Goal: Task Accomplishment & Management: Manage account settings

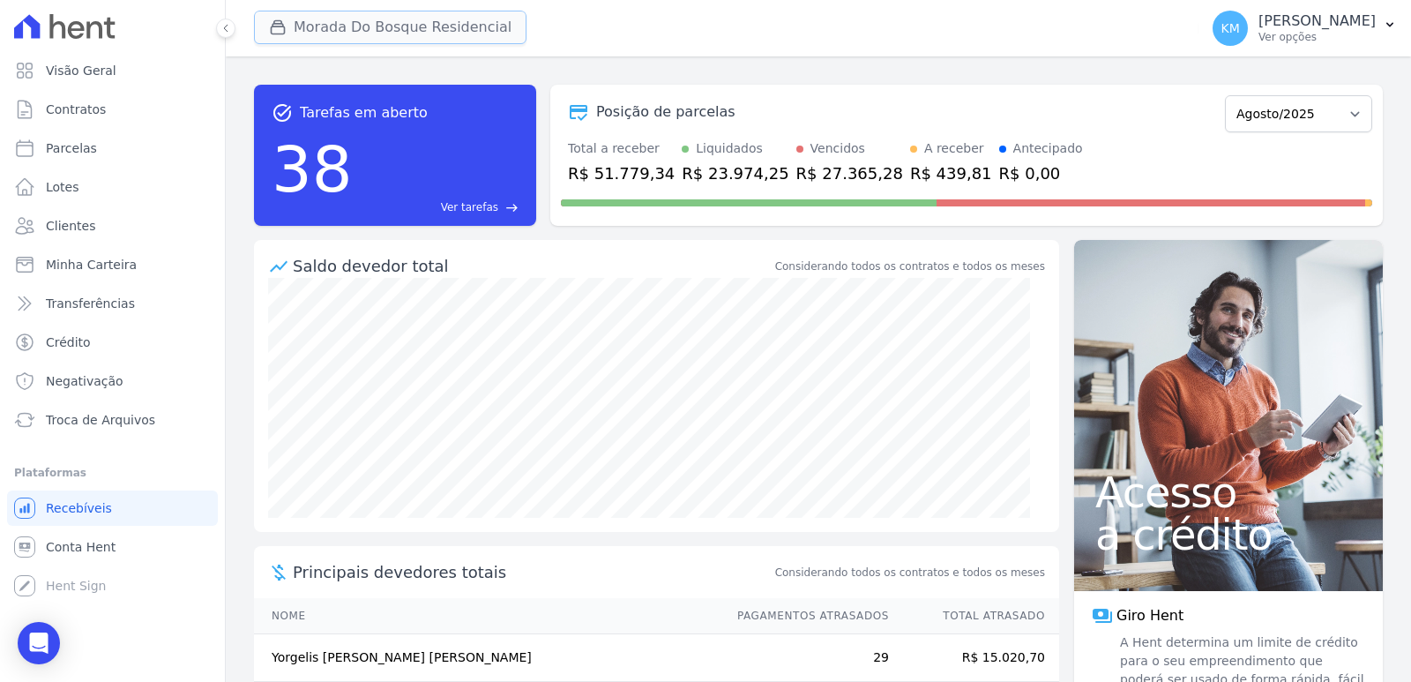
click at [311, 26] on button "Morada Do Bosque Residencial" at bounding box center [390, 28] width 273 height 34
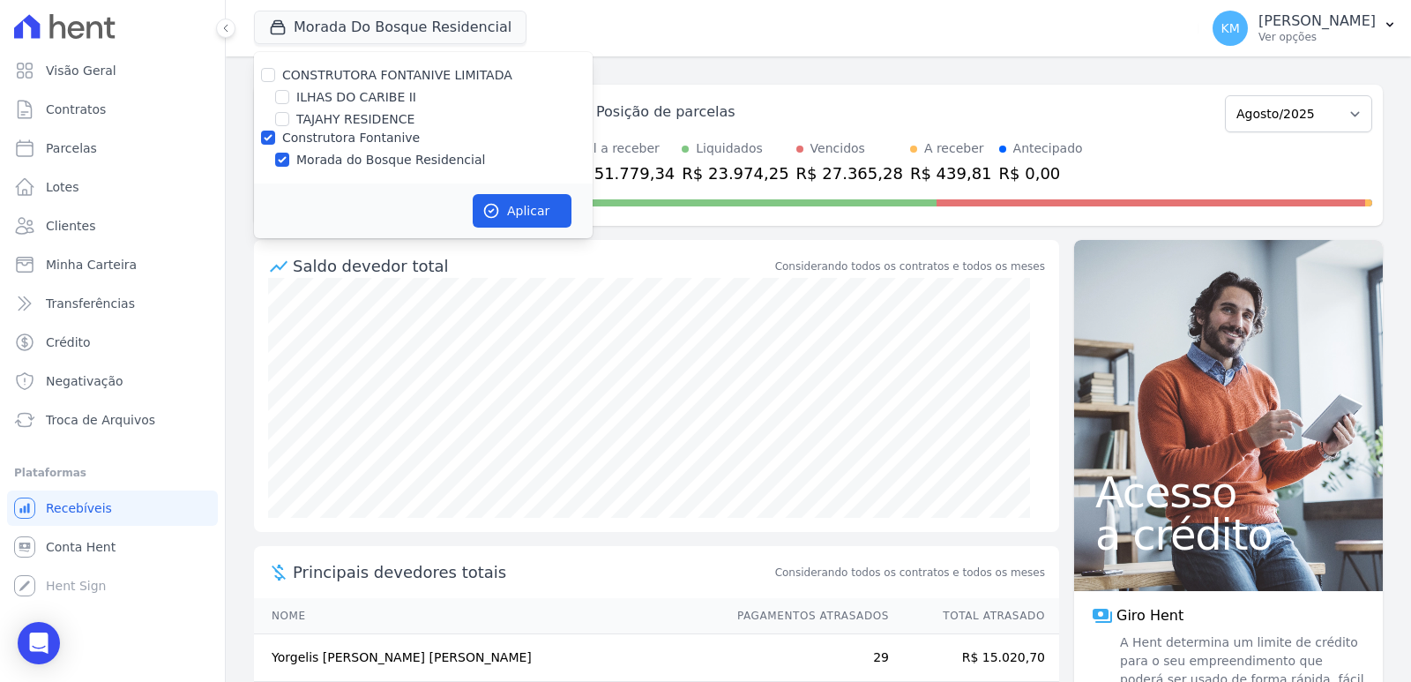
drag, startPoint x: 838, startPoint y: 9, endPoint x: 787, endPoint y: 49, distance: 64.7
click at [825, 19] on div "Morada Do Bosque Residencial CONSTRUTORA FONTANIVE LIMITADA [GEOGRAPHIC_DATA] […" at bounding box center [722, 28] width 937 height 58
click at [520, 210] on button "Aplicar" at bounding box center [522, 211] width 99 height 34
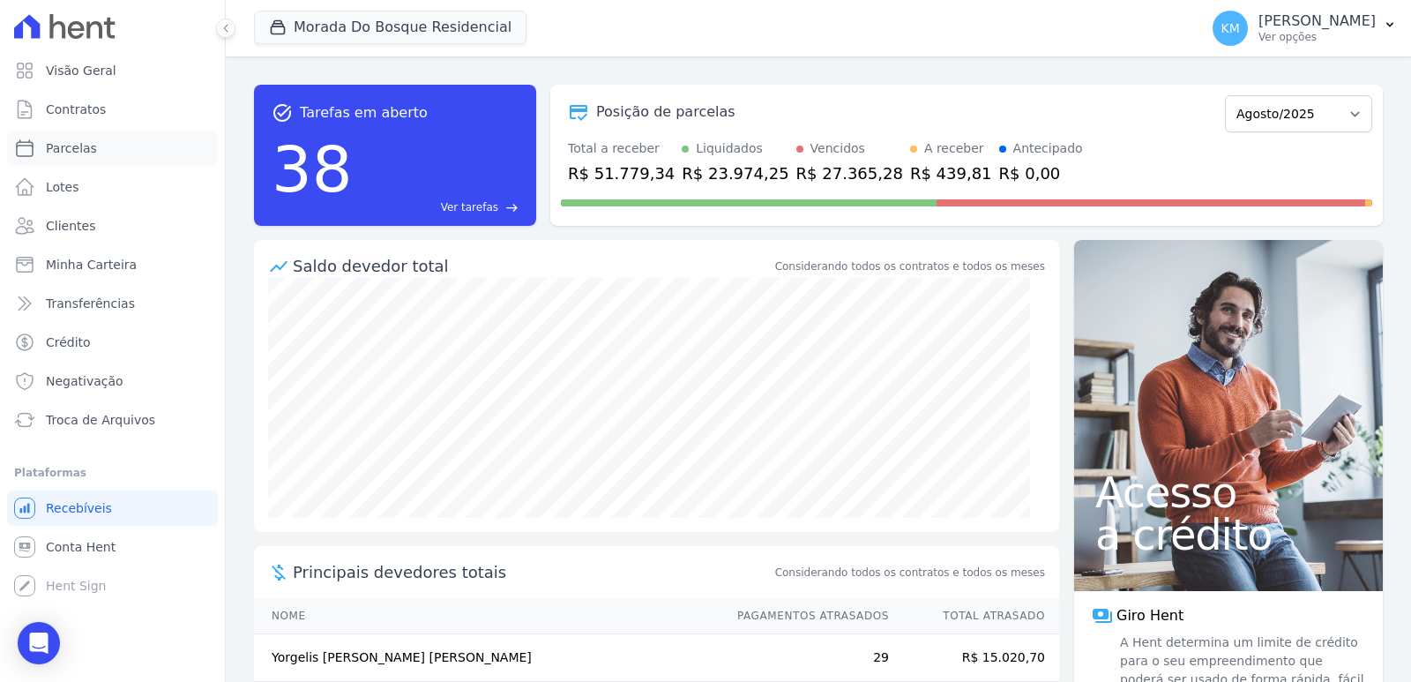
click at [210, 154] on link "Parcelas" at bounding box center [112, 148] width 211 height 35
click at [93, 153] on link "Parcelas" at bounding box center [112, 148] width 211 height 35
select select
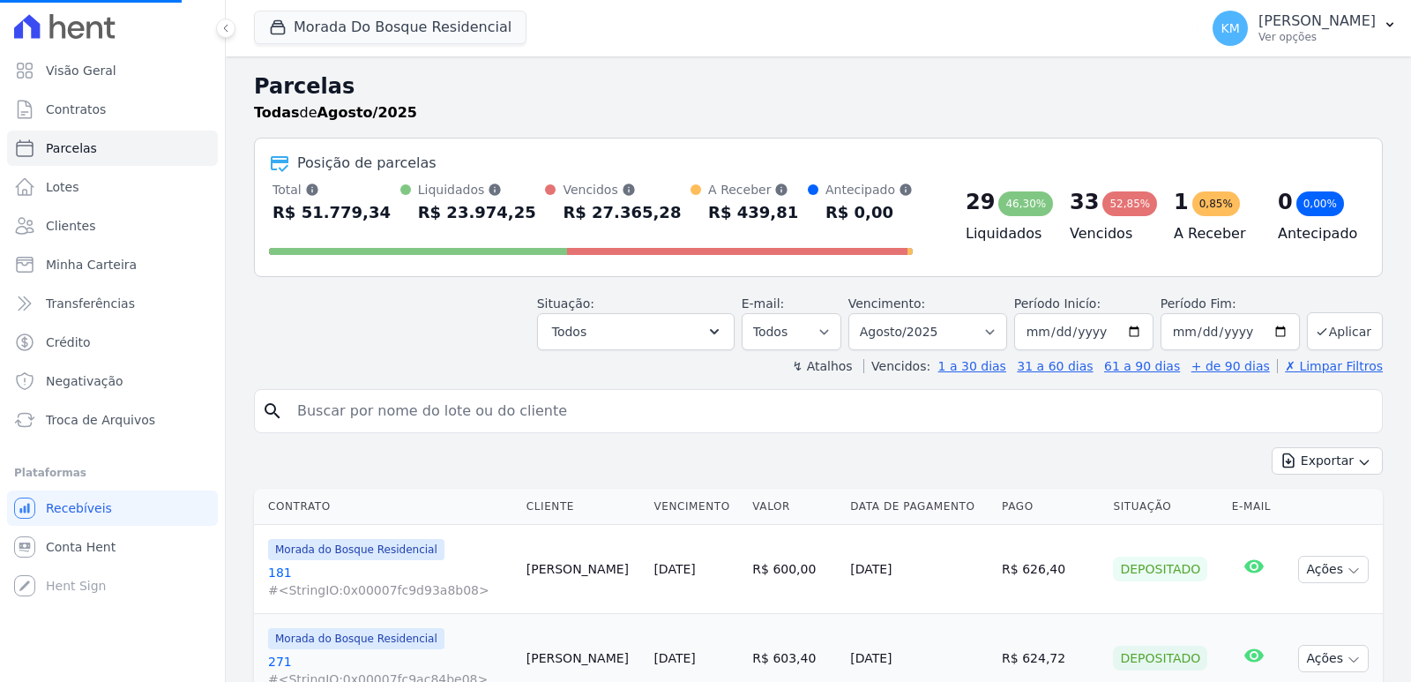
select select
click at [87, 113] on span "Contratos" at bounding box center [76, 110] width 60 height 18
drag, startPoint x: 87, startPoint y: 113, endPoint x: 78, endPoint y: 107, distance: 11.5
click at [82, 109] on span "Contratos" at bounding box center [76, 110] width 60 height 18
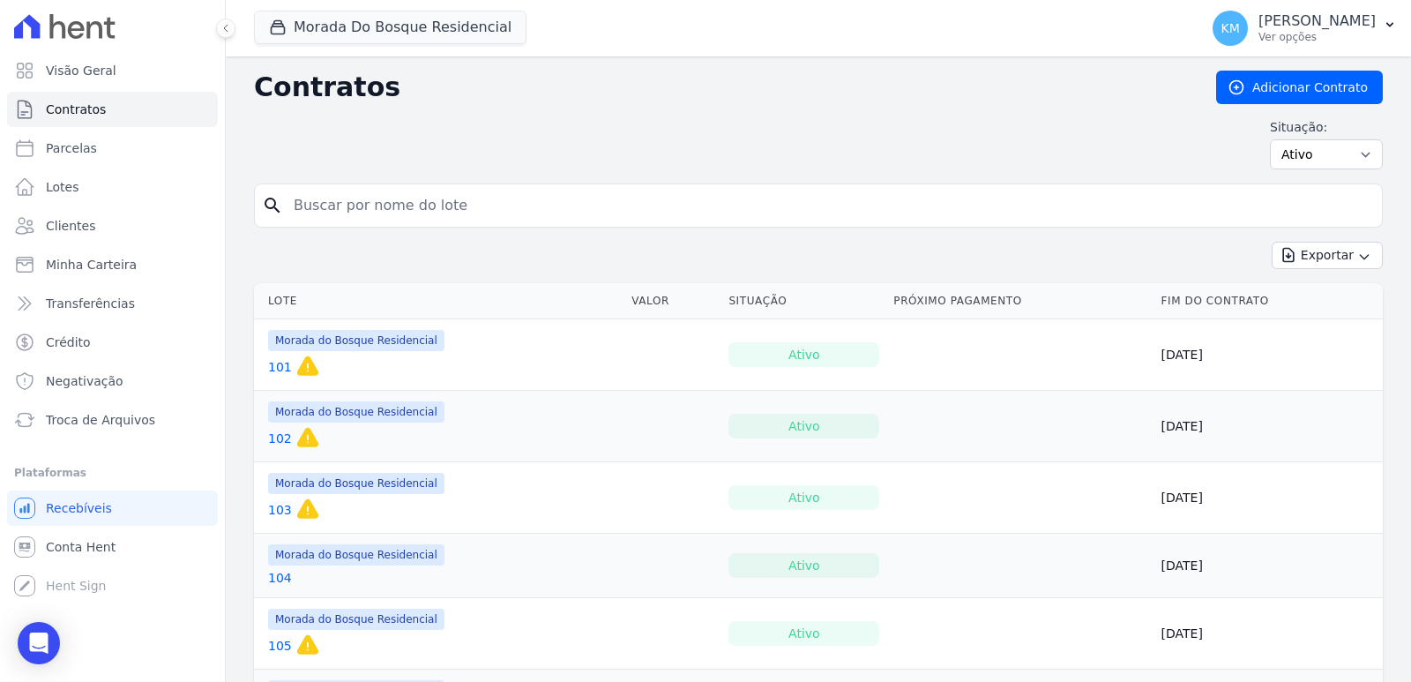
click at [327, 217] on input "search" at bounding box center [829, 205] width 1092 height 35
type input "169"
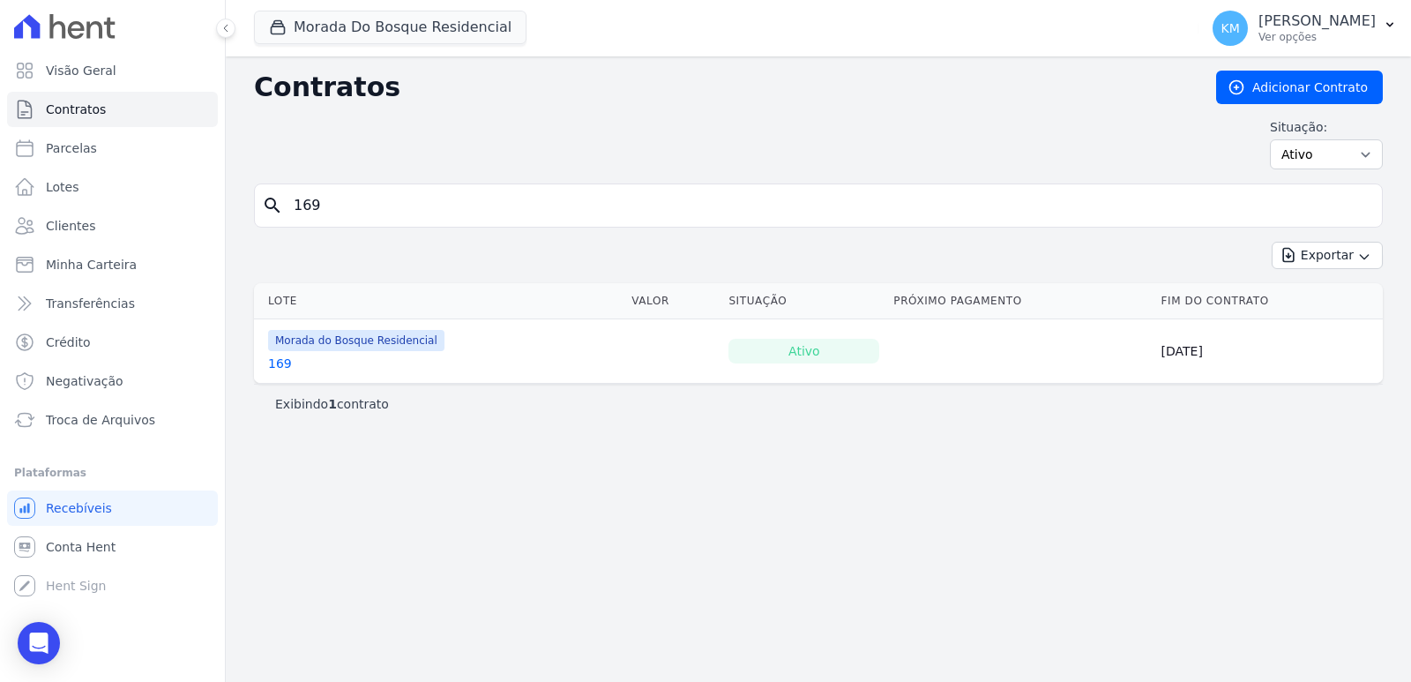
click at [280, 367] on link "169" at bounding box center [280, 364] width 24 height 18
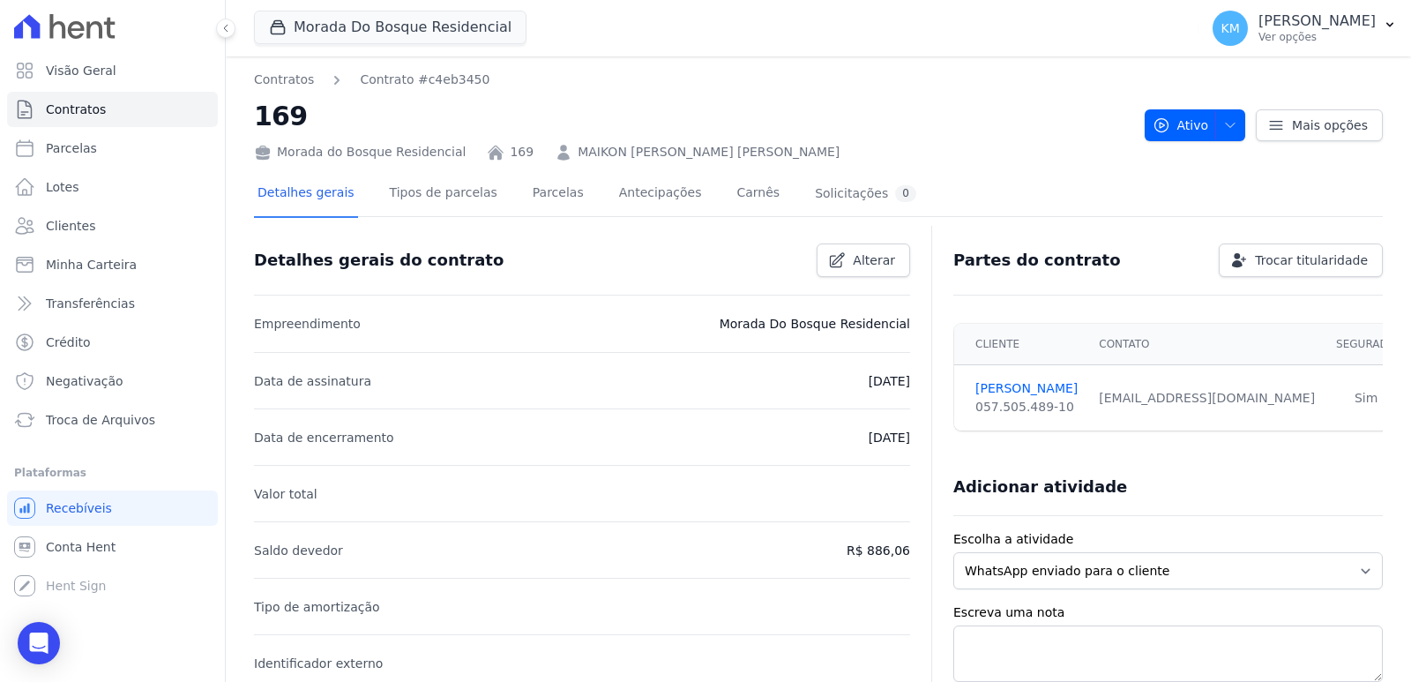
click at [903, 93] on div "Contratos Contrato #c4eb3450 169 Morada do Bosque Residencial 169 MAIKON CARLOS…" at bounding box center [692, 116] width 877 height 91
click at [546, 188] on link "Parcelas" at bounding box center [558, 194] width 58 height 47
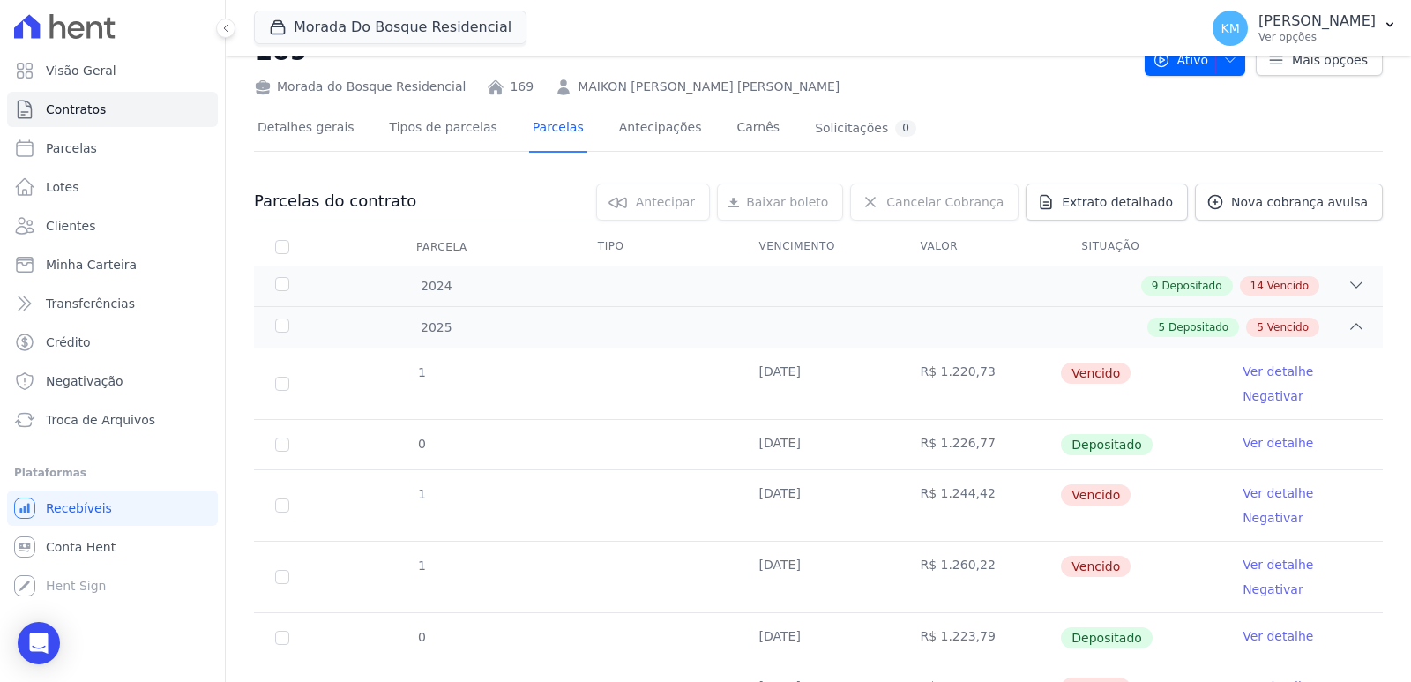
scroll to position [176, 0]
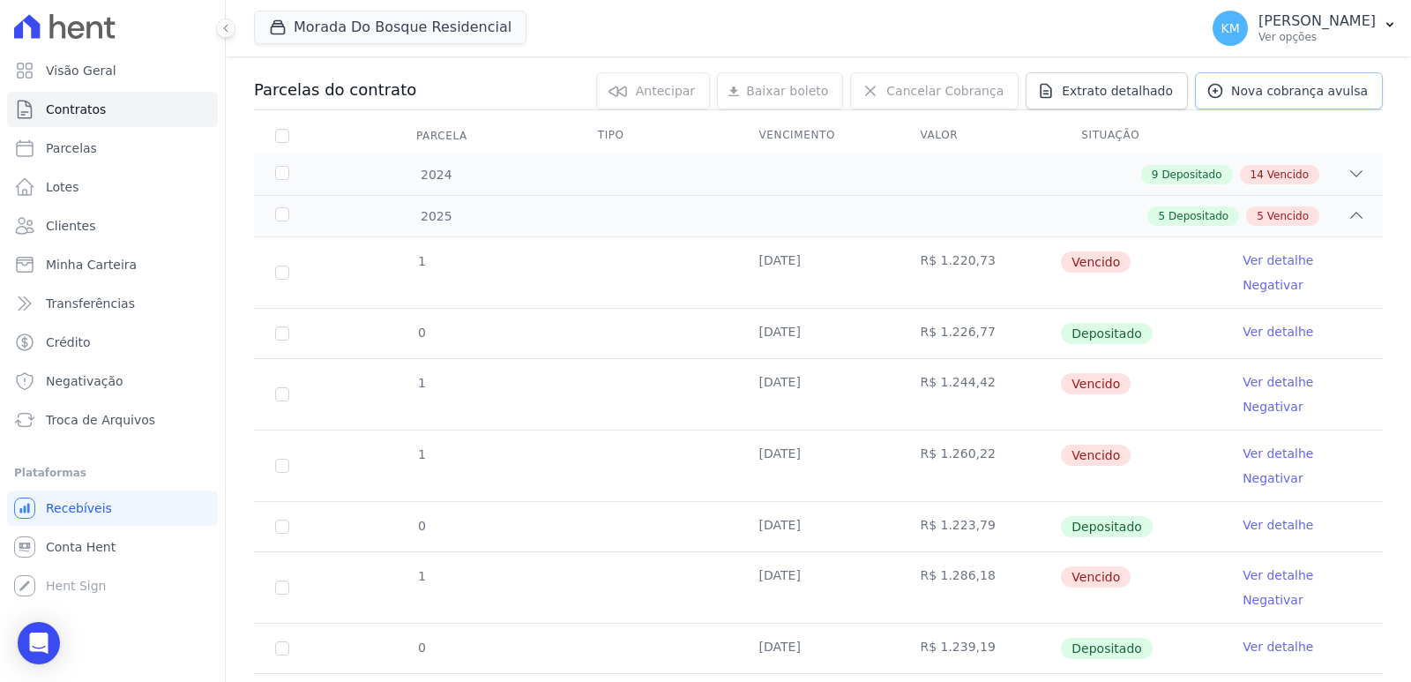
click at [1214, 98] on icon at bounding box center [1215, 91] width 13 height 13
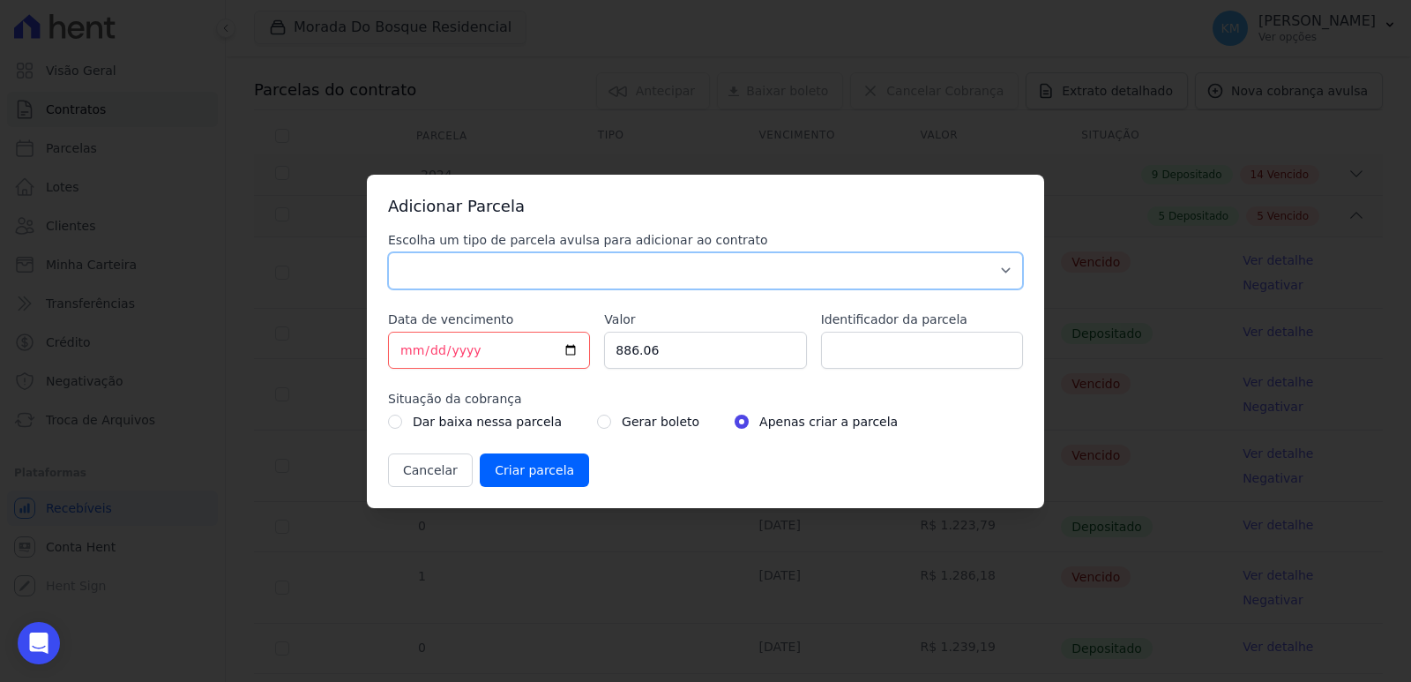
drag, startPoint x: 489, startPoint y: 283, endPoint x: 478, endPoint y: 287, distance: 12.0
click at [489, 283] on select "Parcela Normal Sinal Caução Intercalada Chaves Pré Chaves Pós Chaves Taxas Quit…" at bounding box center [705, 270] width 635 height 37
select select "standard"
click at [388, 252] on select "Parcela Normal Sinal Caução Intercalada Chaves Pré Chaves Pós Chaves Taxas Quit…" at bounding box center [705, 270] width 635 height 37
click at [393, 351] on input "[DATE]" at bounding box center [489, 350] width 202 height 37
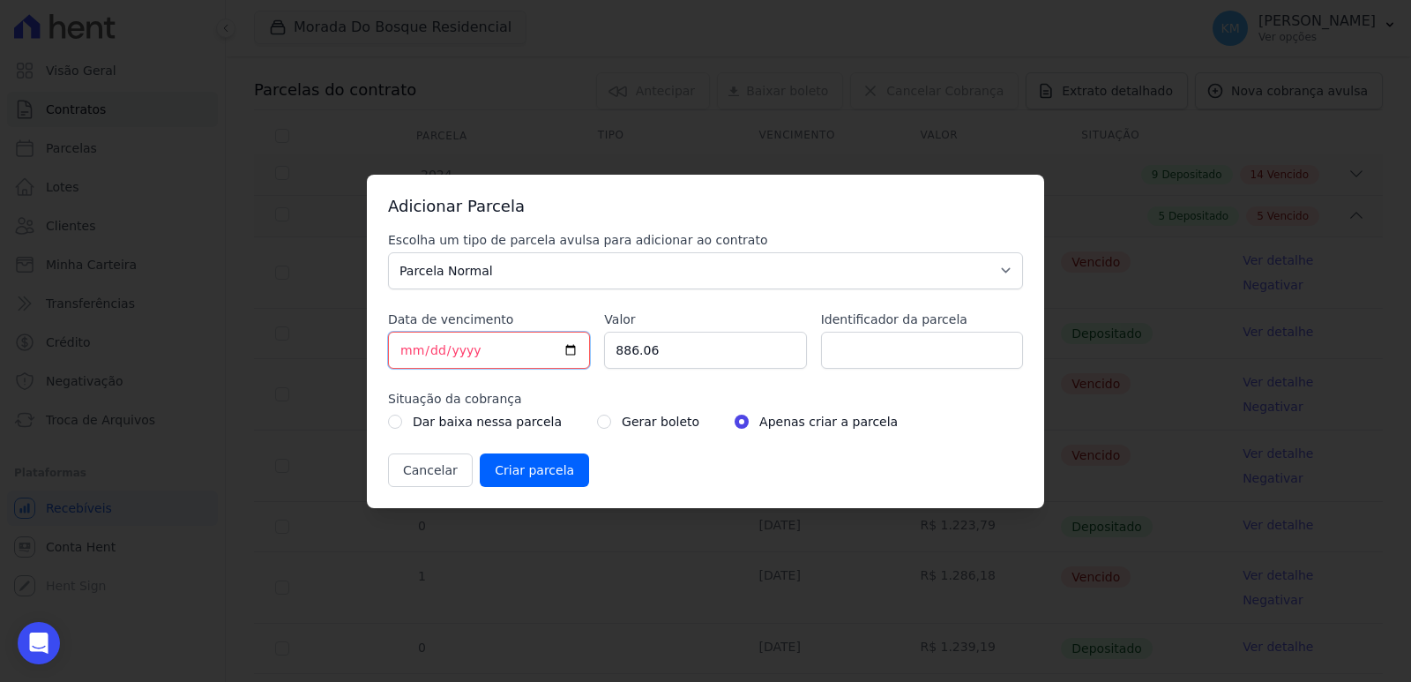
type input "2025-08-05"
type input "2025-09-05"
drag, startPoint x: 629, startPoint y: 355, endPoint x: 537, endPoint y: 352, distance: 91.8
click at [537, 352] on div "Escolha um tipo de parcela avulsa para adicionar ao contrato Parcela Normal Sin…" at bounding box center [705, 359] width 635 height 256
type input "1365.47"
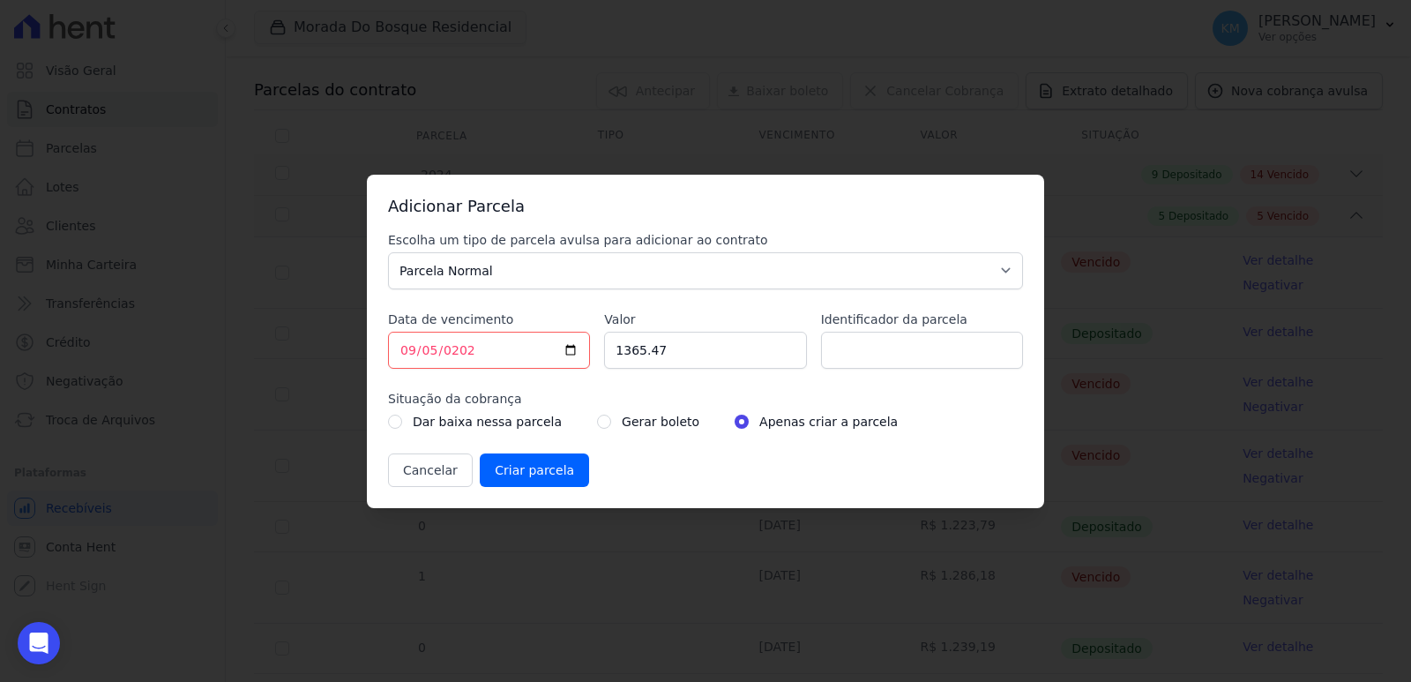
click at [532, 291] on div "Escolha um tipo de parcela avulsa para adicionar ao contrato Parcela Normal Sin…" at bounding box center [705, 359] width 635 height 256
click at [880, 344] on input "Identificador da parcela" at bounding box center [922, 350] width 202 height 37
click at [891, 358] on input "Identificador da parcela" at bounding box center [922, 350] width 202 height 37
type input "169032A"
click at [597, 427] on input "radio" at bounding box center [604, 421] width 14 height 14
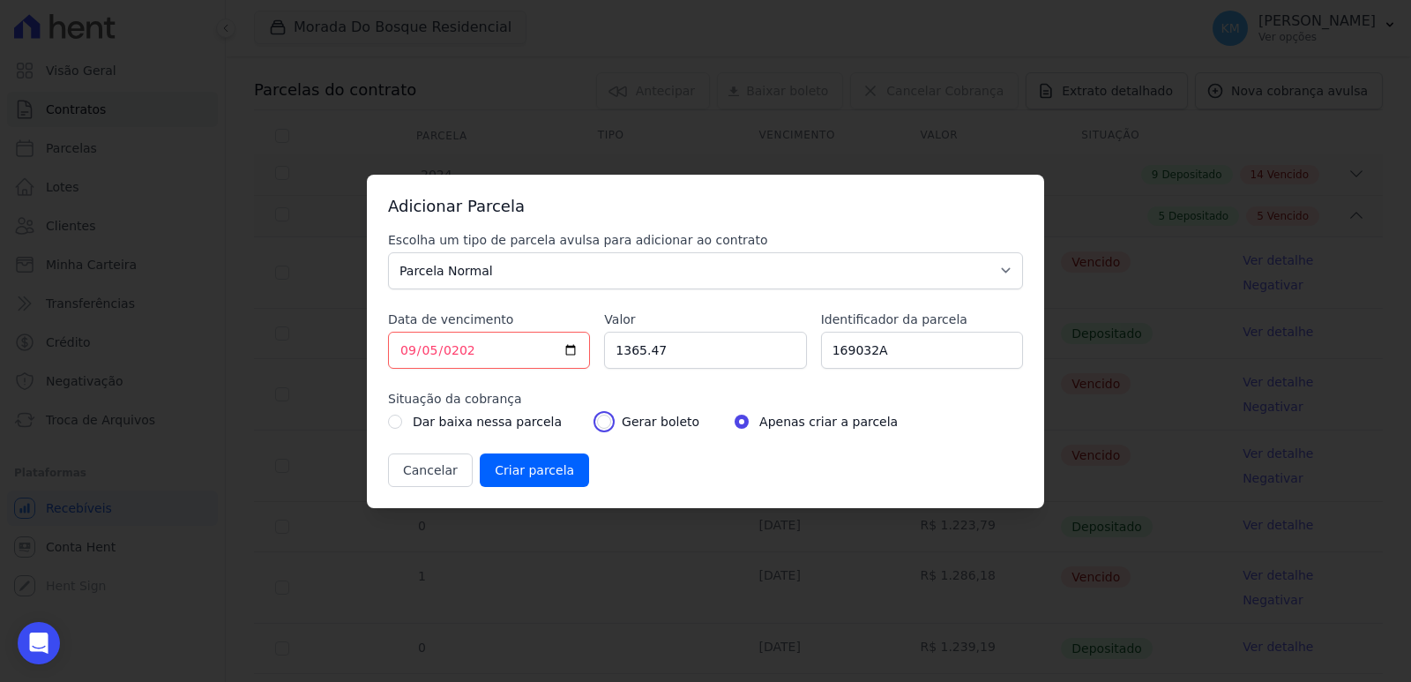
radio input "true"
click at [549, 470] on input "Criar parcela" at bounding box center [534, 470] width 109 height 34
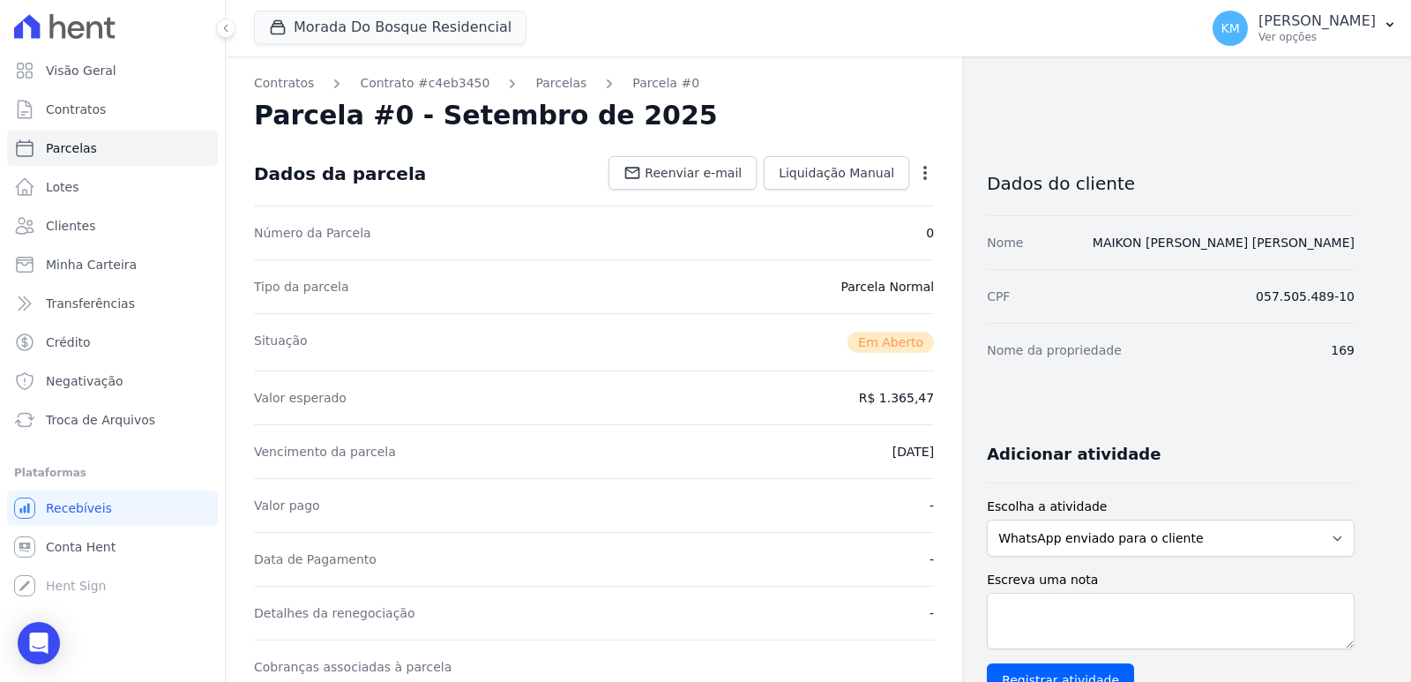
scroll to position [265, 0]
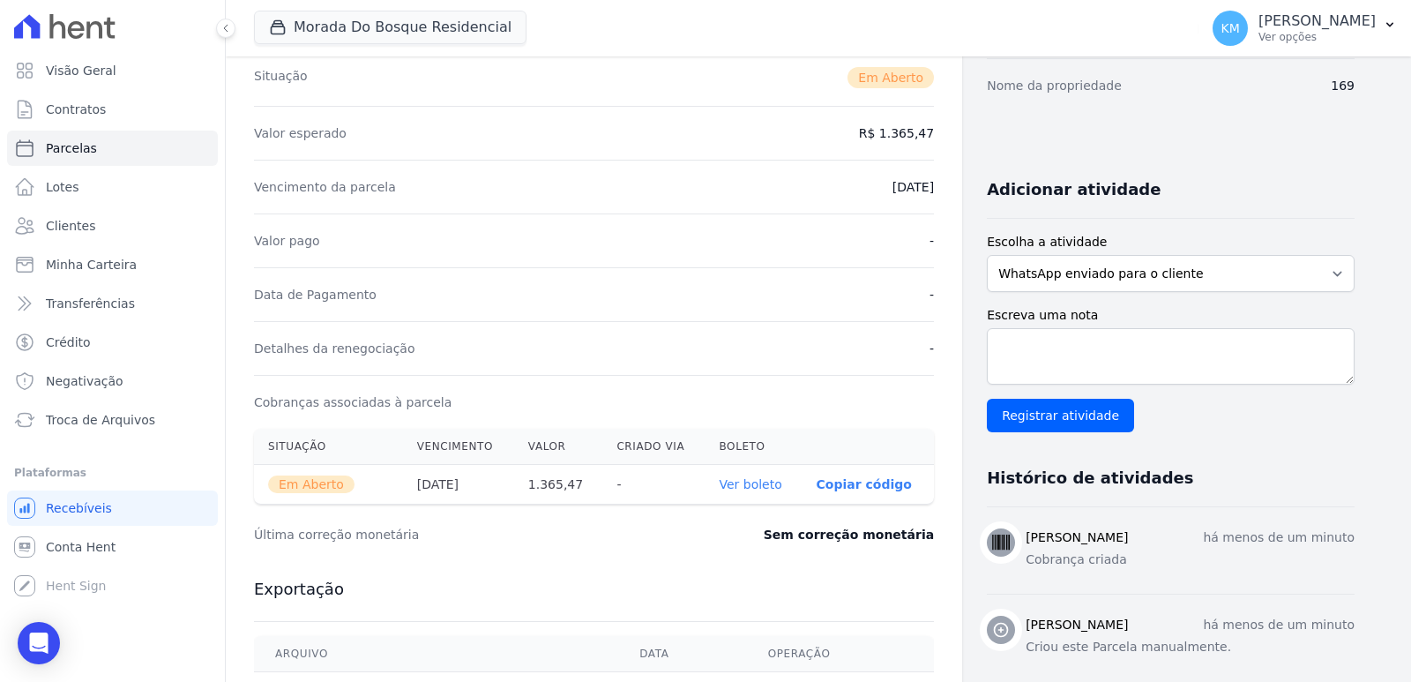
click at [750, 488] on link "Ver boleto" at bounding box center [750, 484] width 63 height 14
click at [745, 479] on link "Ver boleto" at bounding box center [750, 484] width 63 height 14
click at [331, 9] on div "Morada Do Bosque Residencial CONSTRUTORA FONTANIVE LIMITADA ILHAS DO CARIBE II …" at bounding box center [722, 28] width 937 height 58
click at [325, 26] on button "Morada Do Bosque Residencial" at bounding box center [390, 28] width 273 height 34
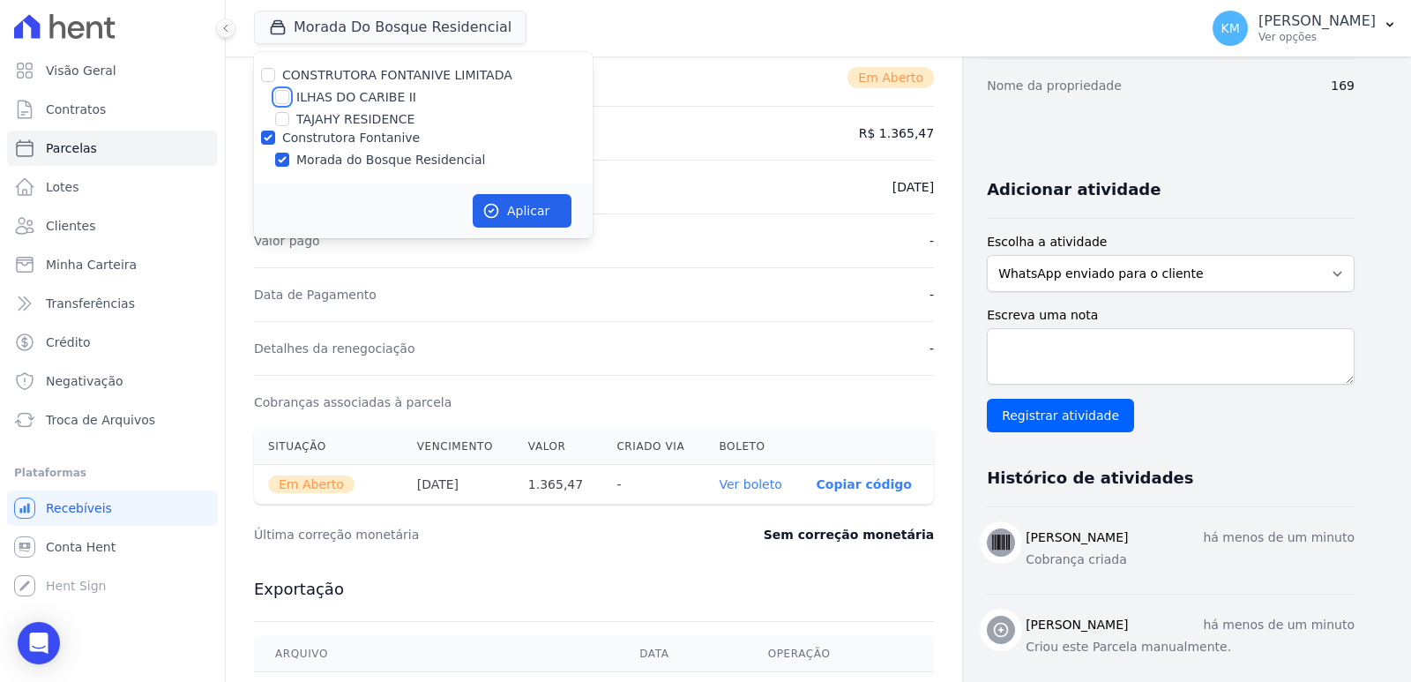
click at [280, 102] on input "ILHAS DO CARIBE II" at bounding box center [282, 97] width 14 height 14
checkbox input "true"
click at [263, 144] on input "Construtora Fontanive" at bounding box center [268, 138] width 14 height 14
checkbox input "false"
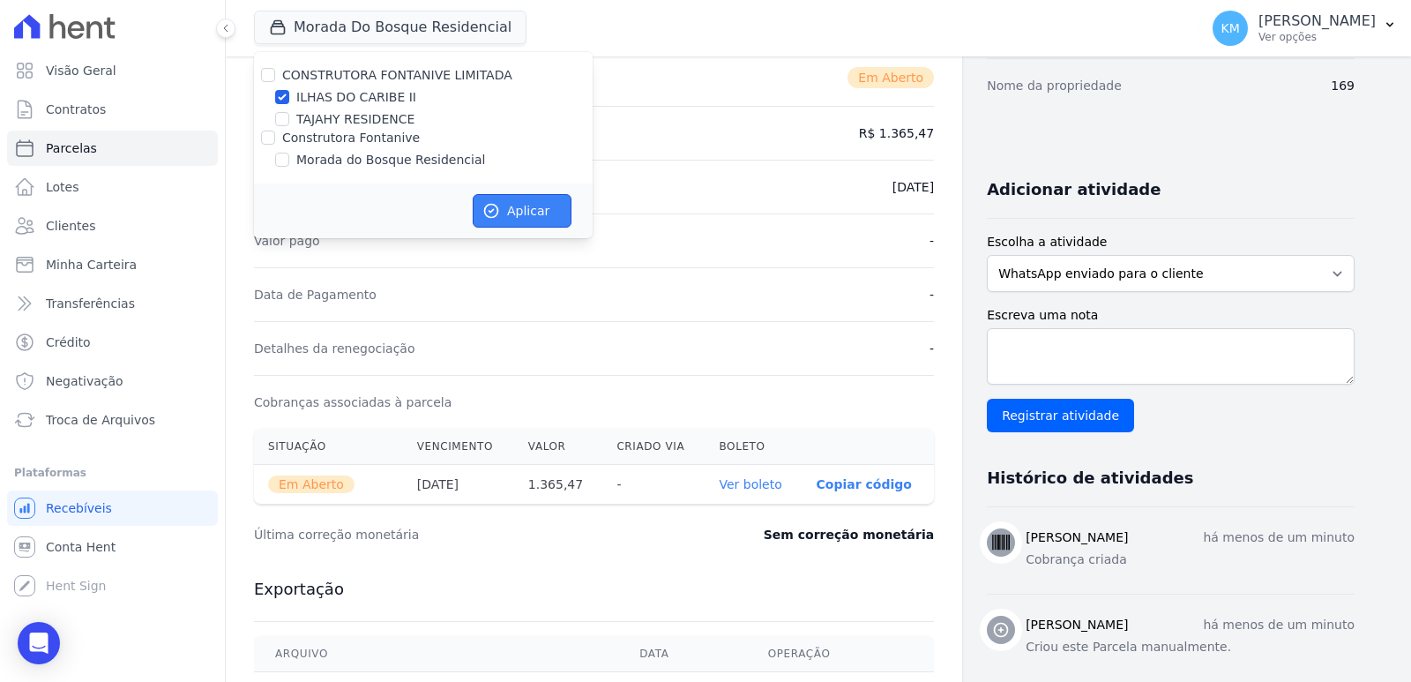
drag, startPoint x: 512, startPoint y: 205, endPoint x: 456, endPoint y: 229, distance: 60.4
click at [512, 206] on button "Aplicar" at bounding box center [522, 211] width 99 height 34
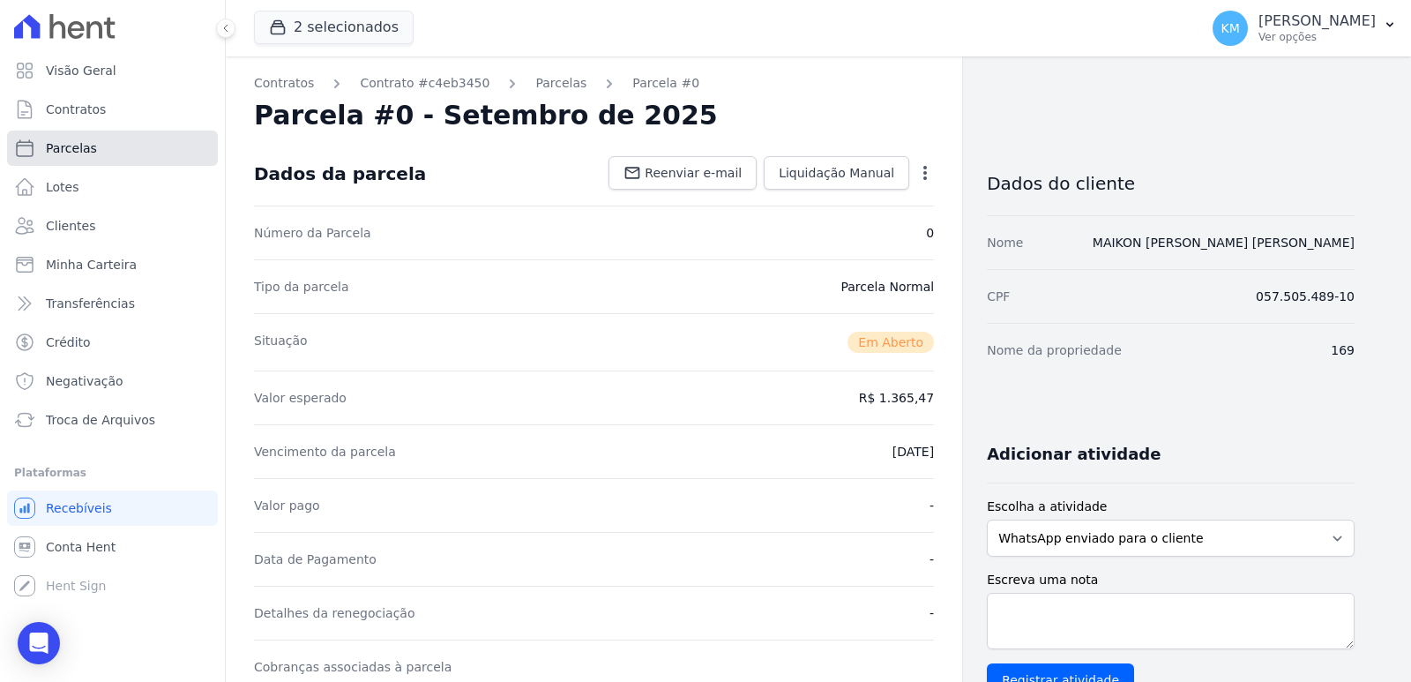
click at [65, 149] on span "Parcelas" at bounding box center [71, 148] width 51 height 18
select select
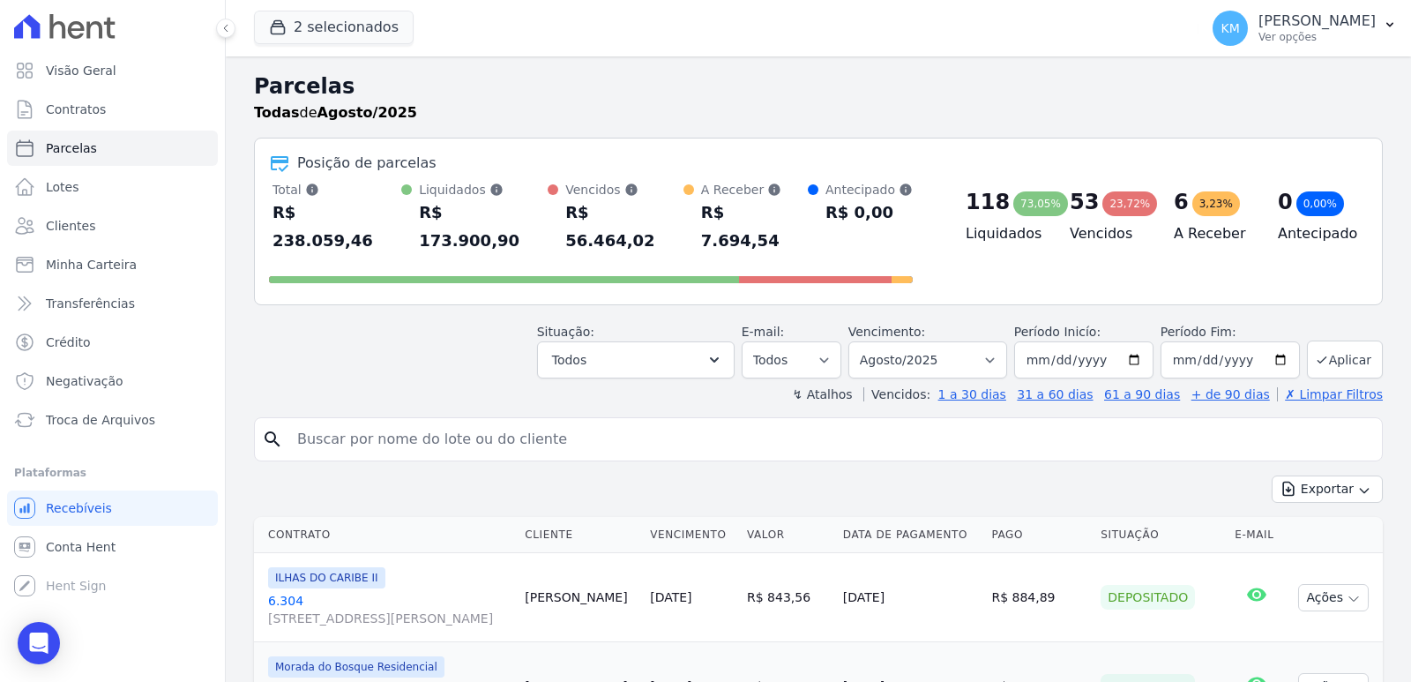
click at [387, 422] on input "search" at bounding box center [831, 439] width 1088 height 35
type input "[PERSON_NAME]"
select select
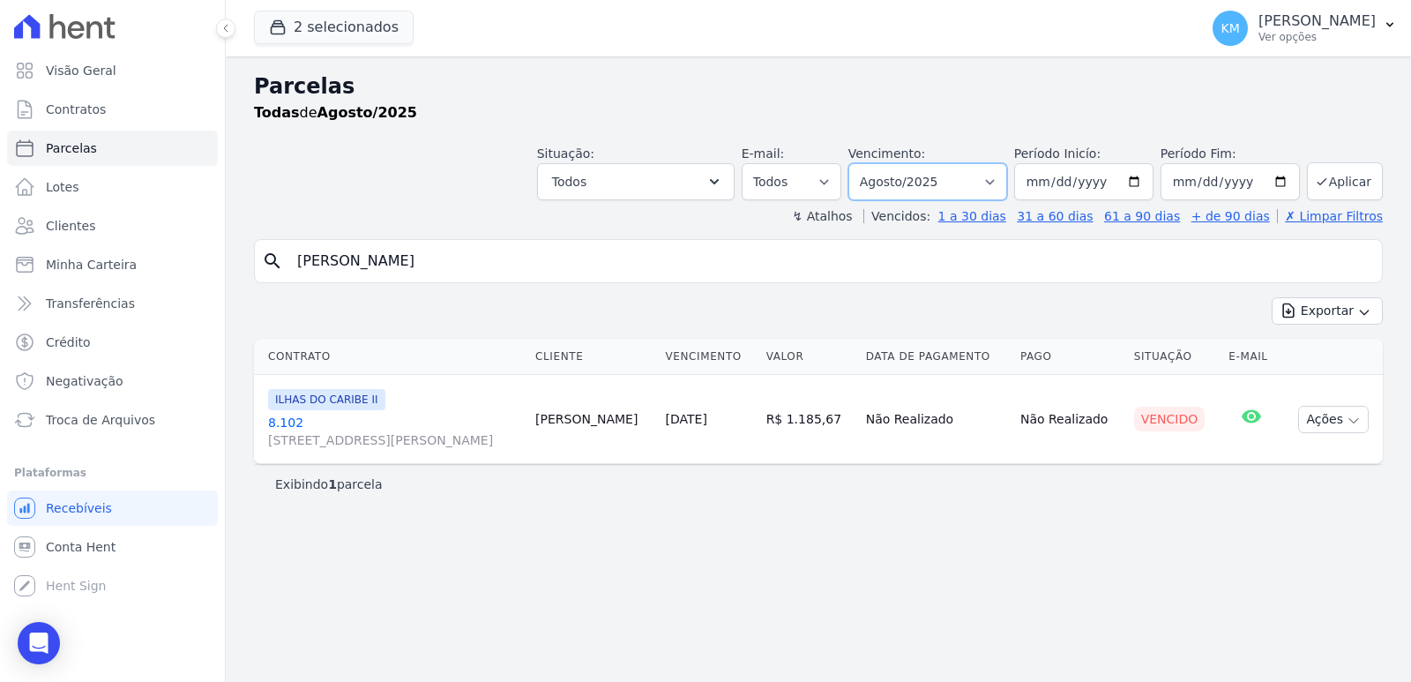
click at [915, 186] on select "[GEOGRAPHIC_DATA] por período ──────── Todos os meses Agosto/2022 Setembro/2022…" at bounding box center [927, 181] width 159 height 37
select select "06/2025"
click at [873, 163] on select "[GEOGRAPHIC_DATA] por período ──────── Todos os meses Agosto/2022 Setembro/2022…" at bounding box center [927, 181] width 159 height 37
select select
click at [1348, 417] on icon "button" at bounding box center [1354, 421] width 14 height 14
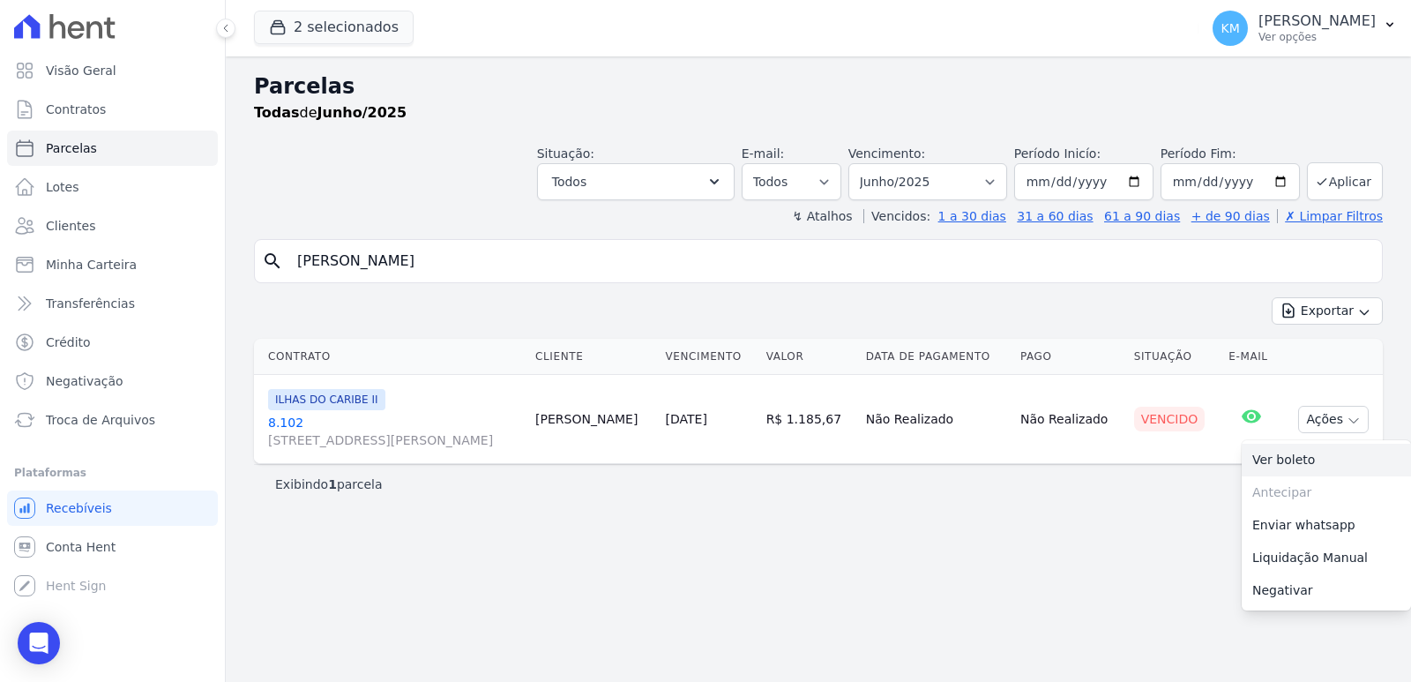
click at [1276, 467] on link "Ver boleto" at bounding box center [1326, 460] width 169 height 33
click at [1327, 451] on link "Ver boleto" at bounding box center [1326, 460] width 169 height 33
click at [951, 166] on select "[GEOGRAPHIC_DATA] por período ──────── Todos os meses Agosto/2022 Setembro/2022…" at bounding box center [927, 181] width 159 height 37
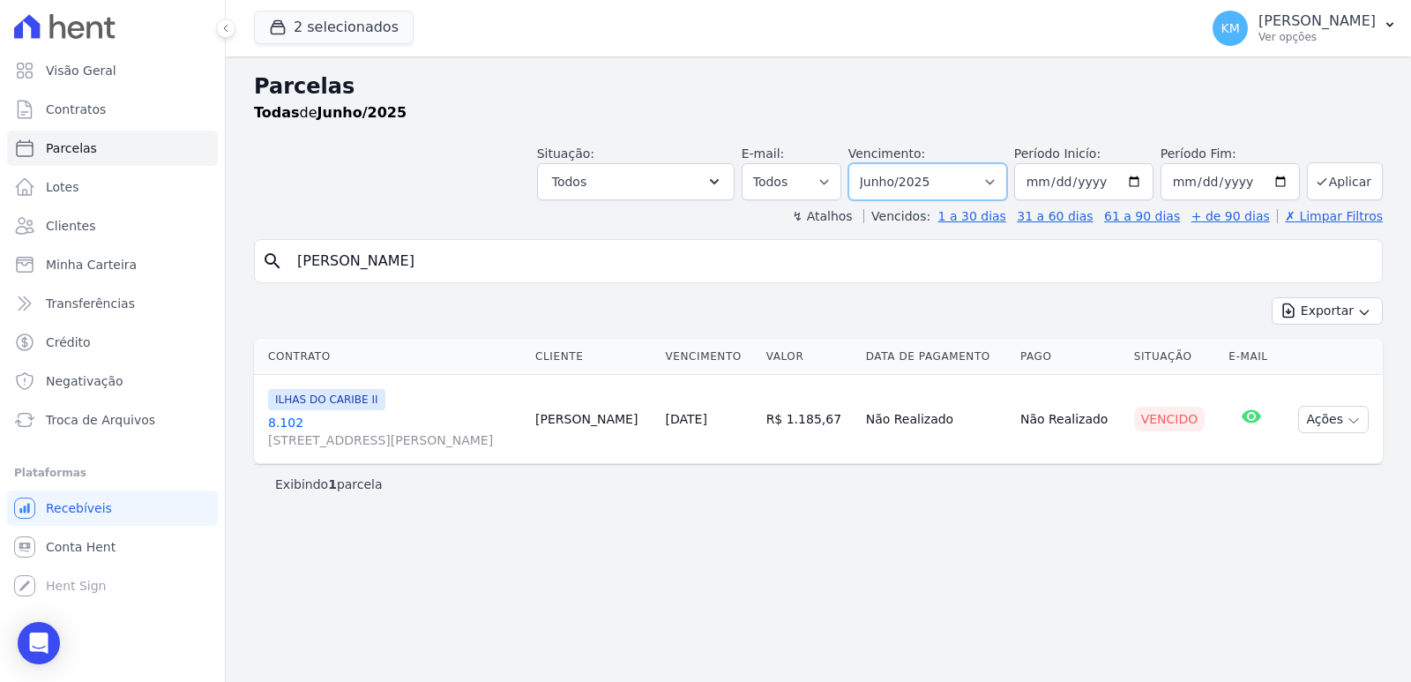
click at [873, 163] on select "[GEOGRAPHIC_DATA] por período ──────── Todos os meses Agosto/2022 Setembro/2022…" at bounding box center [927, 181] width 159 height 37
click at [1340, 185] on button "Aplicar" at bounding box center [1345, 181] width 76 height 38
select select
click at [922, 173] on select "Filtrar por período ──────── Todos os meses Agosto/2022 Setembro/2022 Outubro/2…" at bounding box center [927, 181] width 159 height 37
select select "07/2023"
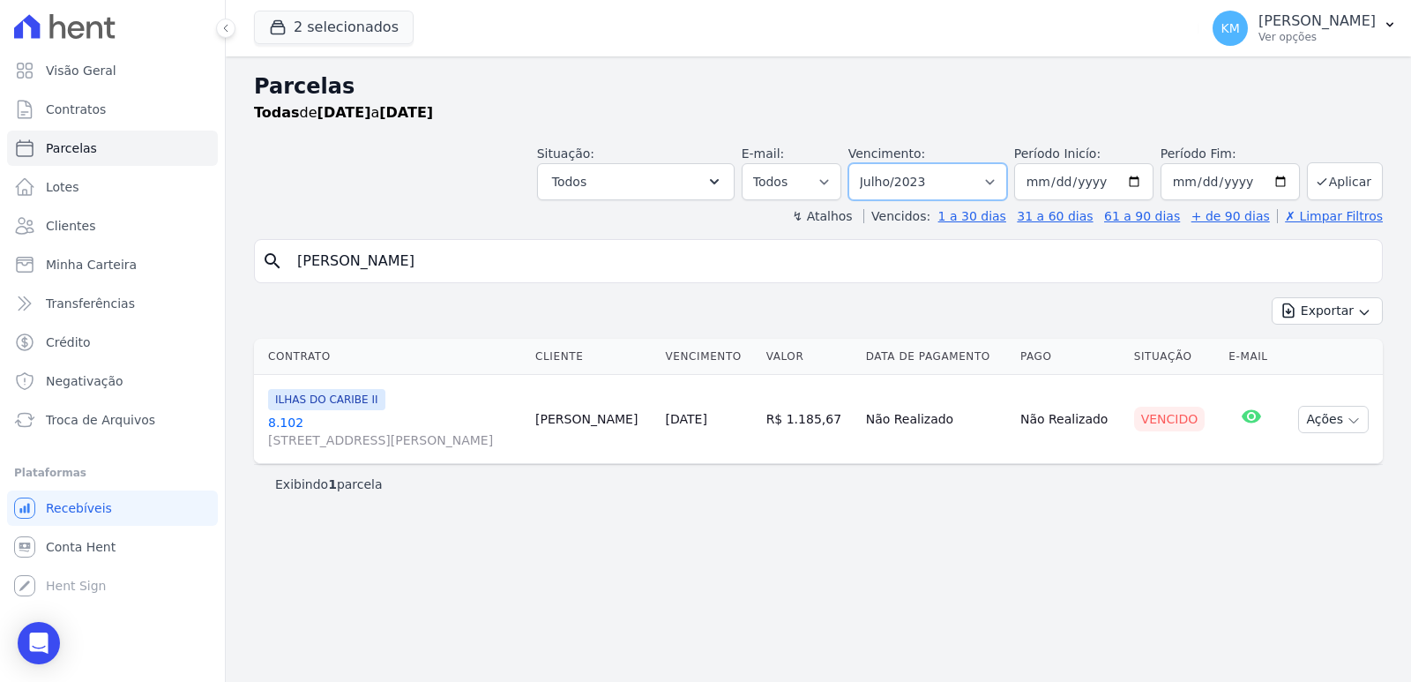
click at [873, 163] on select "Filtrar por período ──────── Todos os meses Agosto/2022 Setembro/2022 Outubro/2…" at bounding box center [927, 181] width 159 height 37
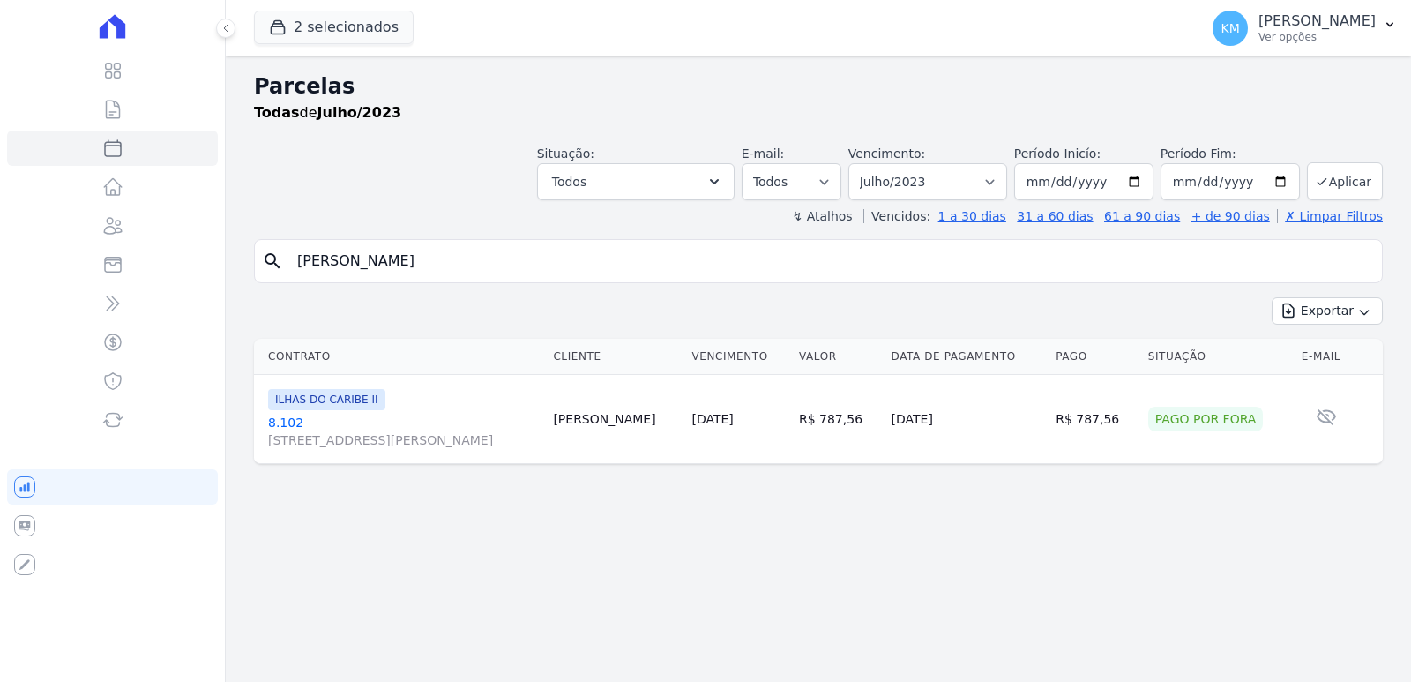
select select
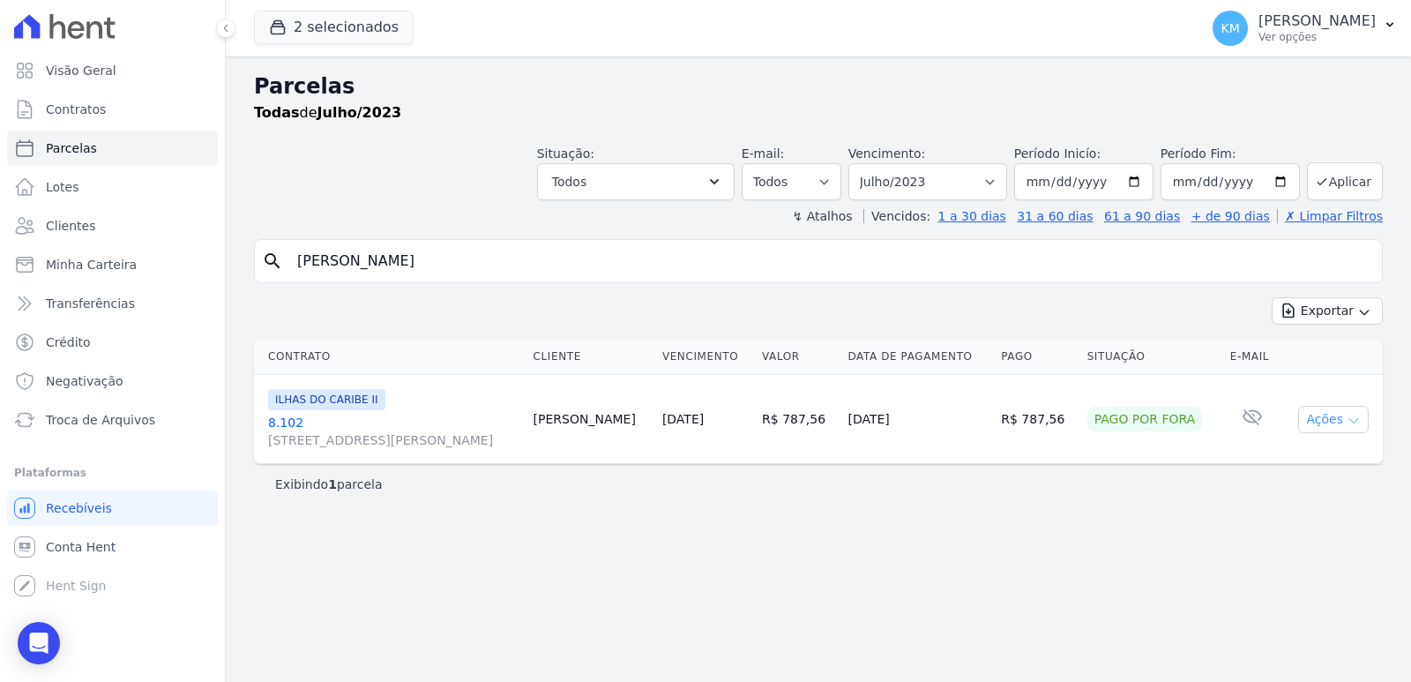
click at [1332, 412] on button "Ações" at bounding box center [1333, 419] width 71 height 27
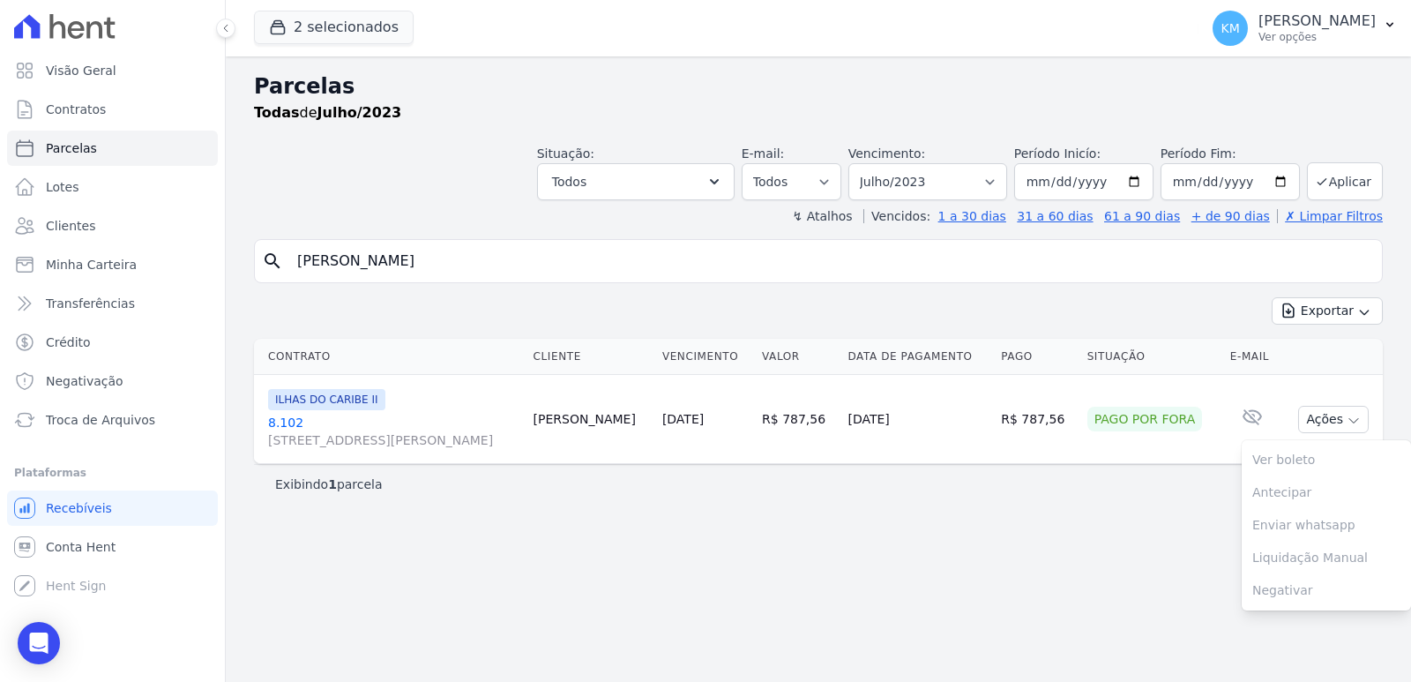
click at [999, 611] on div "Parcelas Todas de Julho/2023 Situação: Agendado Em Aberto Pago Processando Canc…" at bounding box center [818, 368] width 1185 height 625
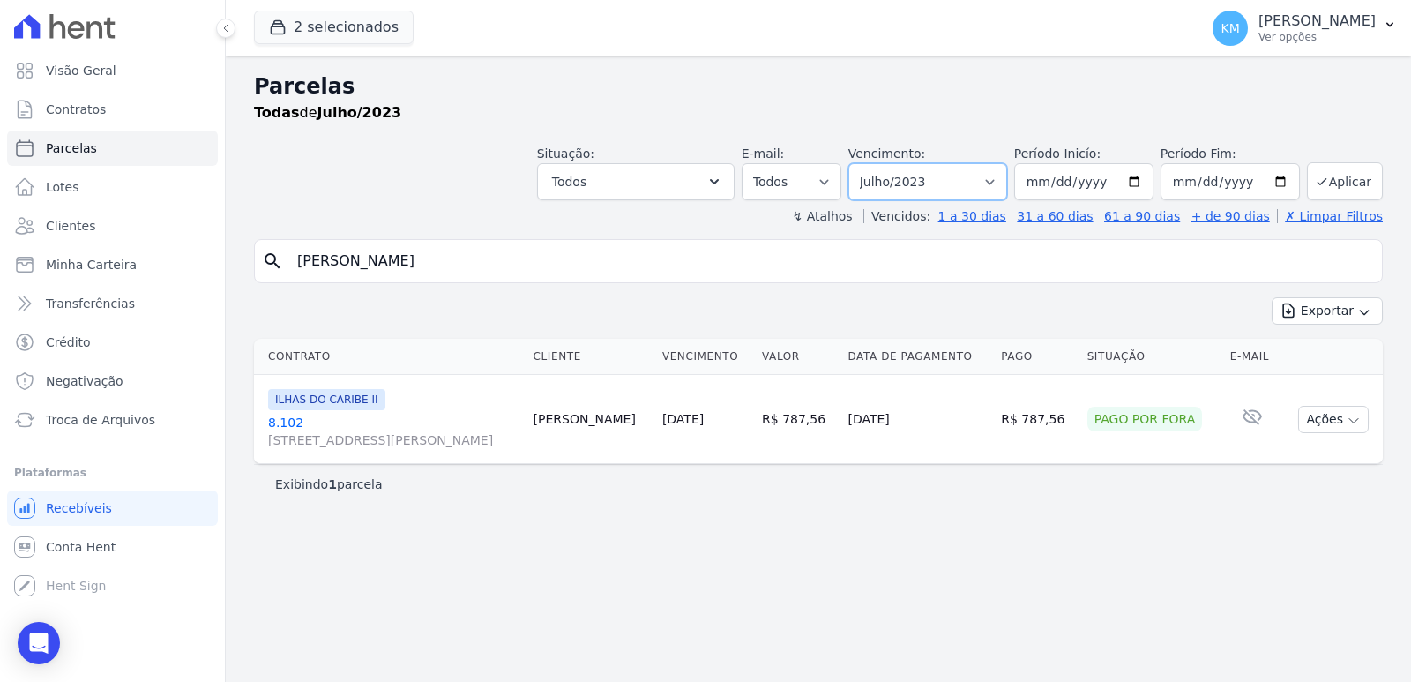
click at [952, 190] on select "[GEOGRAPHIC_DATA] por período ──────── Todos os meses Agosto/2022 Setembro/2022…" at bounding box center [927, 181] width 159 height 37
click at [946, 185] on select "[GEOGRAPHIC_DATA] por período ──────── Todos os meses Agosto/2022 Setembro/2022…" at bounding box center [927, 181] width 159 height 37
select select "07/2025"
click at [873, 163] on select "[GEOGRAPHIC_DATA] por período ──────── Todos os meses Agosto/2022 Setembro/2022…" at bounding box center [927, 181] width 159 height 37
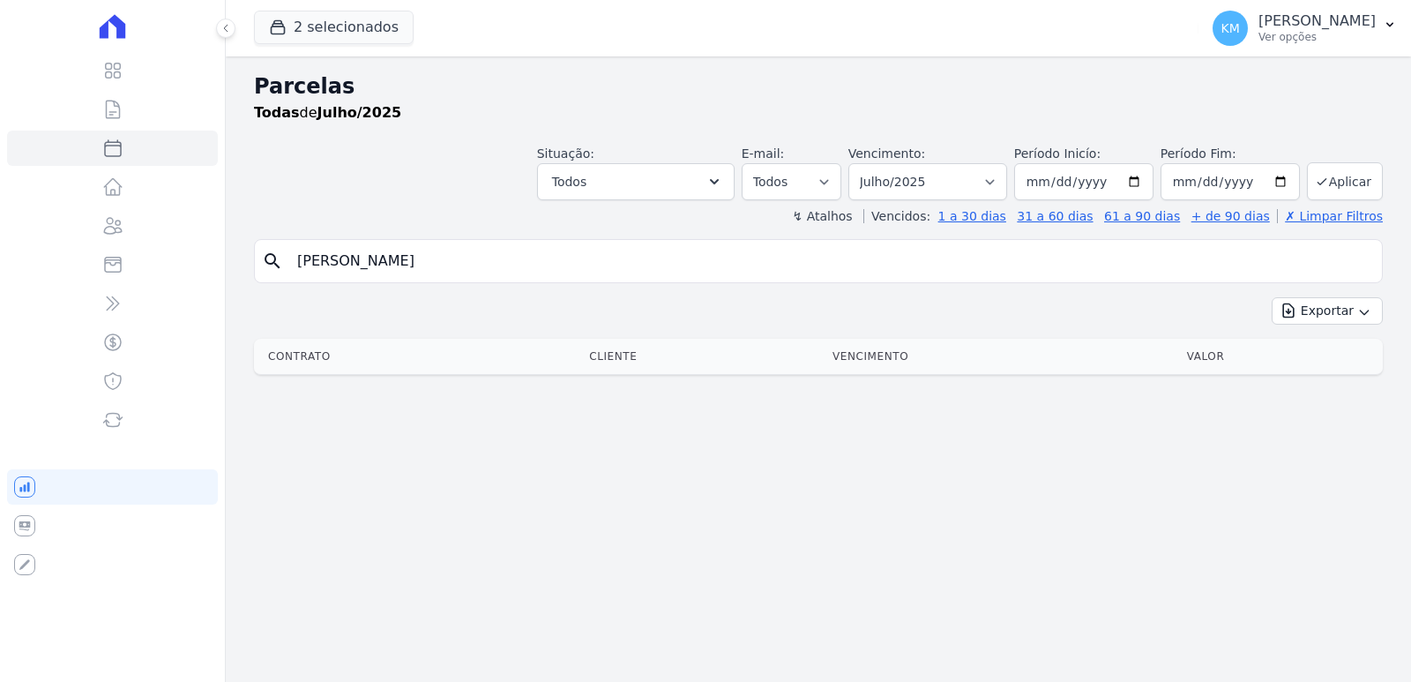
select select
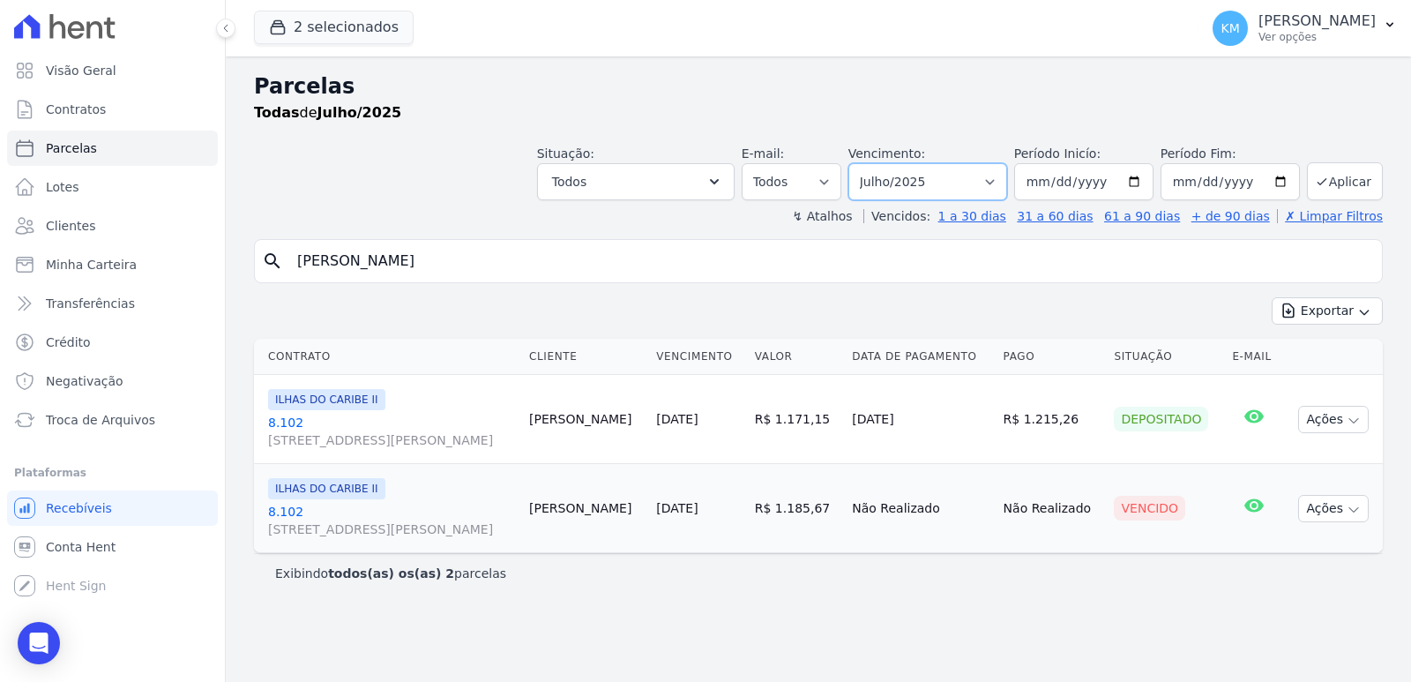
click at [924, 192] on select "[GEOGRAPHIC_DATA] por período ──────── Todos os meses Agosto/2022 Setembro/2022…" at bounding box center [927, 181] width 159 height 37
select select "06/2025"
click at [873, 163] on select "[GEOGRAPHIC_DATA] por período ──────── Todos os meses Agosto/2022 Setembro/2022…" at bounding box center [927, 181] width 159 height 37
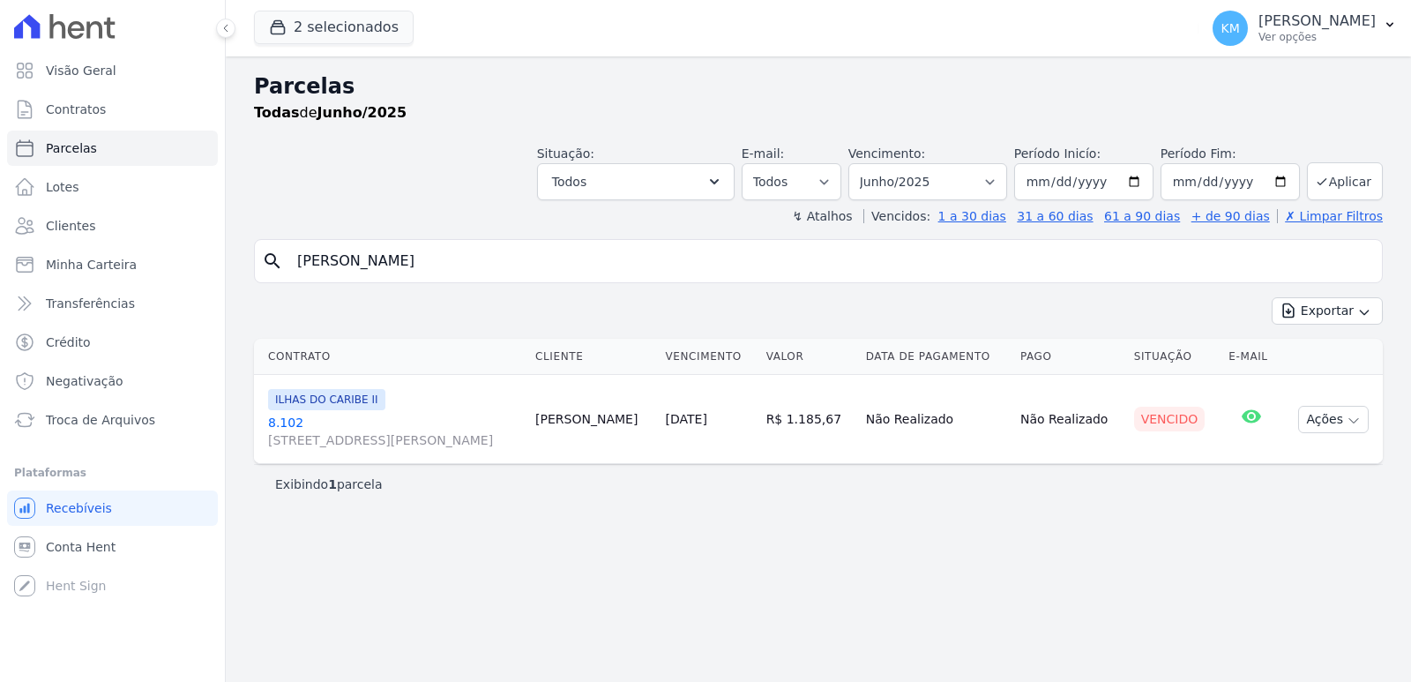
select select
click at [1303, 427] on button "Ações" at bounding box center [1333, 419] width 71 height 27
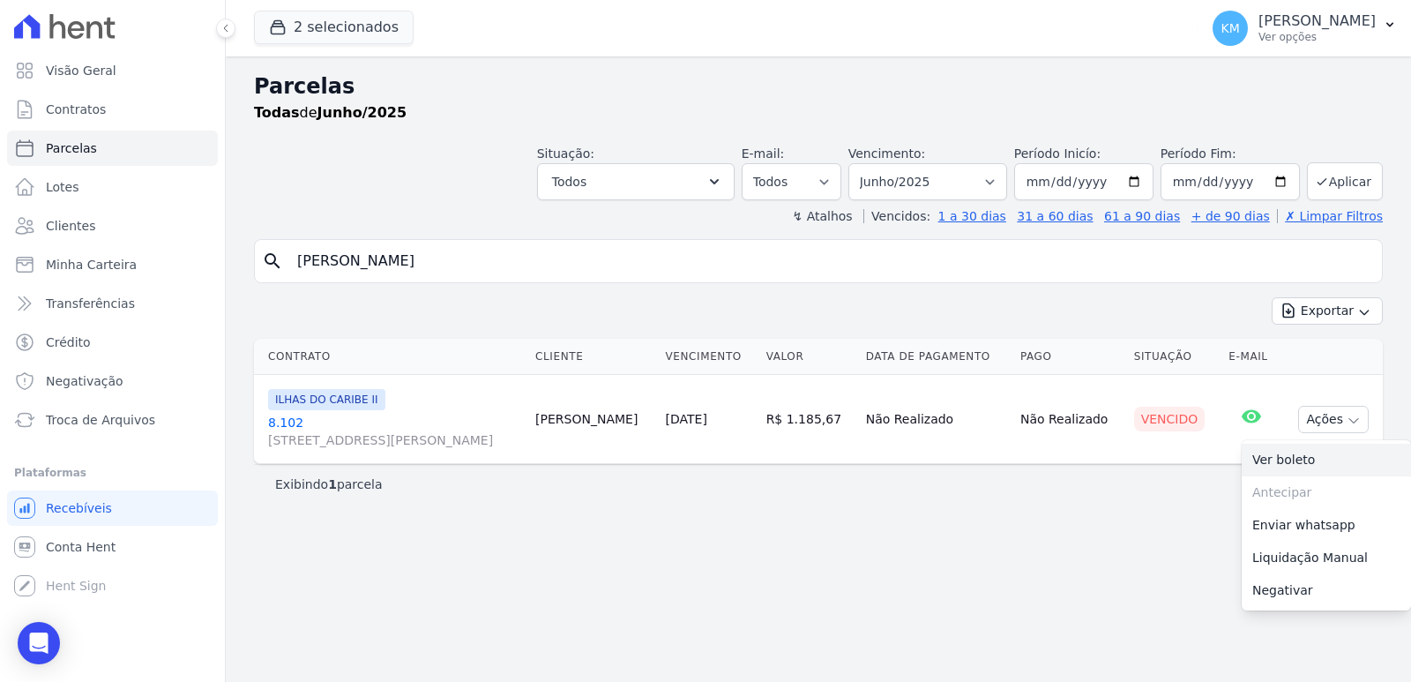
click at [1279, 467] on link "Ver boleto" at bounding box center [1326, 460] width 169 height 33
click at [944, 174] on select "[GEOGRAPHIC_DATA] por período ──────── Todos os meses Agosto/2022 Setembro/2022…" at bounding box center [927, 181] width 159 height 37
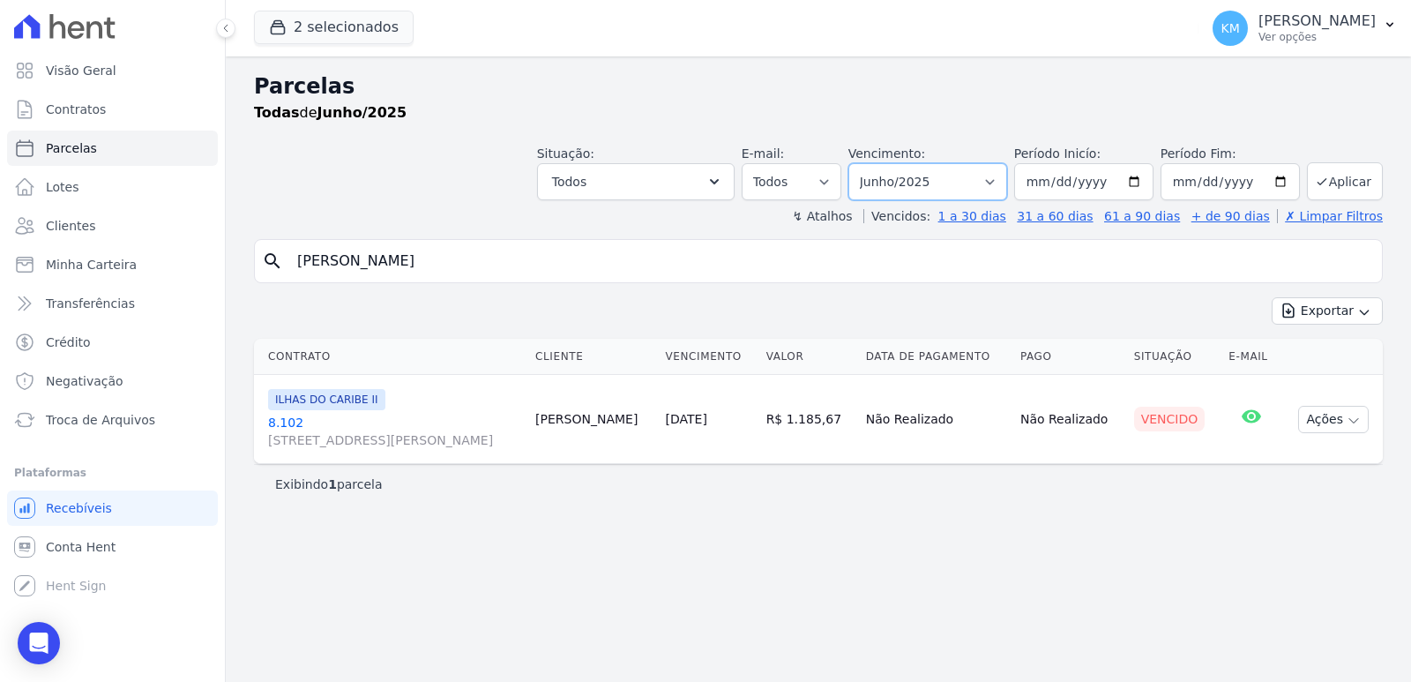
select select "07/2025"
click at [873, 163] on select "[GEOGRAPHIC_DATA] por período ──────── Todos os meses Agosto/2022 Setembro/2022…" at bounding box center [927, 181] width 159 height 37
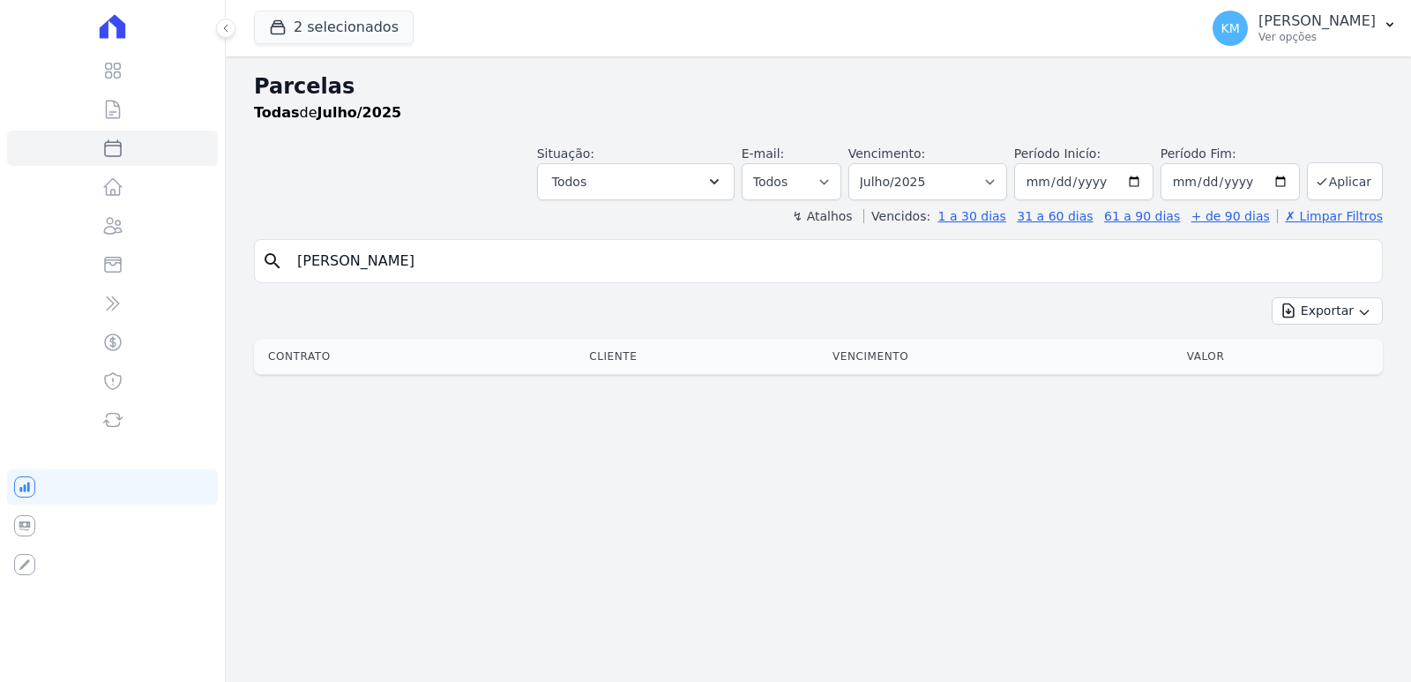
select select
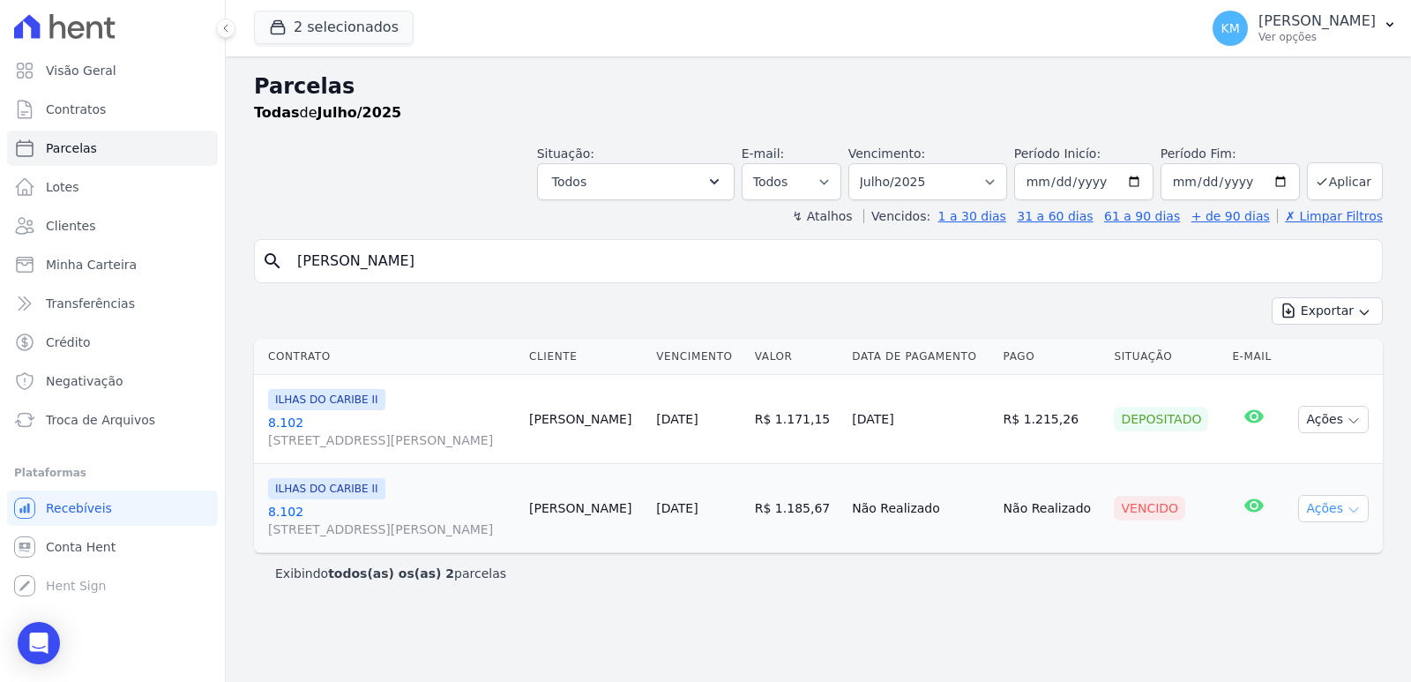
click at [1342, 507] on button "Ações" at bounding box center [1333, 508] width 71 height 27
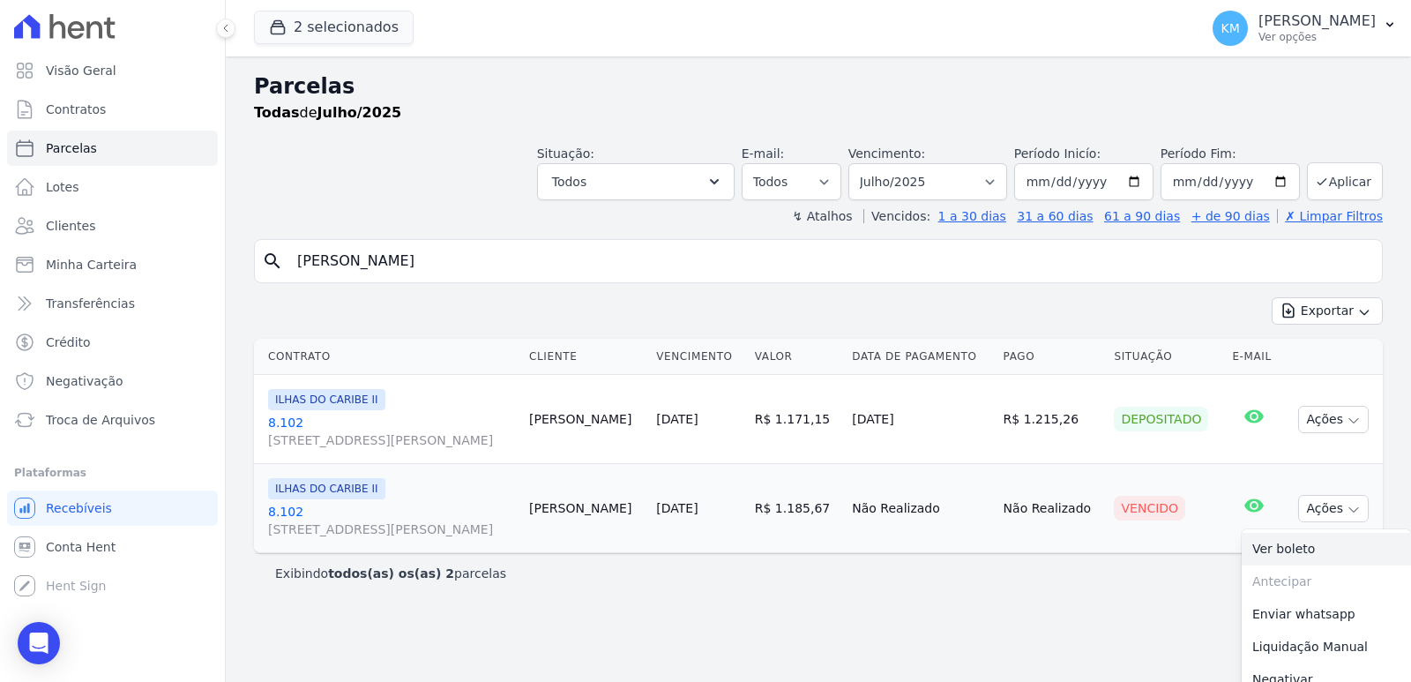
click at [1258, 553] on link "Ver boleto" at bounding box center [1326, 549] width 169 height 33
click at [933, 197] on select "[GEOGRAPHIC_DATA] por período ──────── Todos os meses Agosto/2022 Setembro/2022…" at bounding box center [927, 181] width 159 height 37
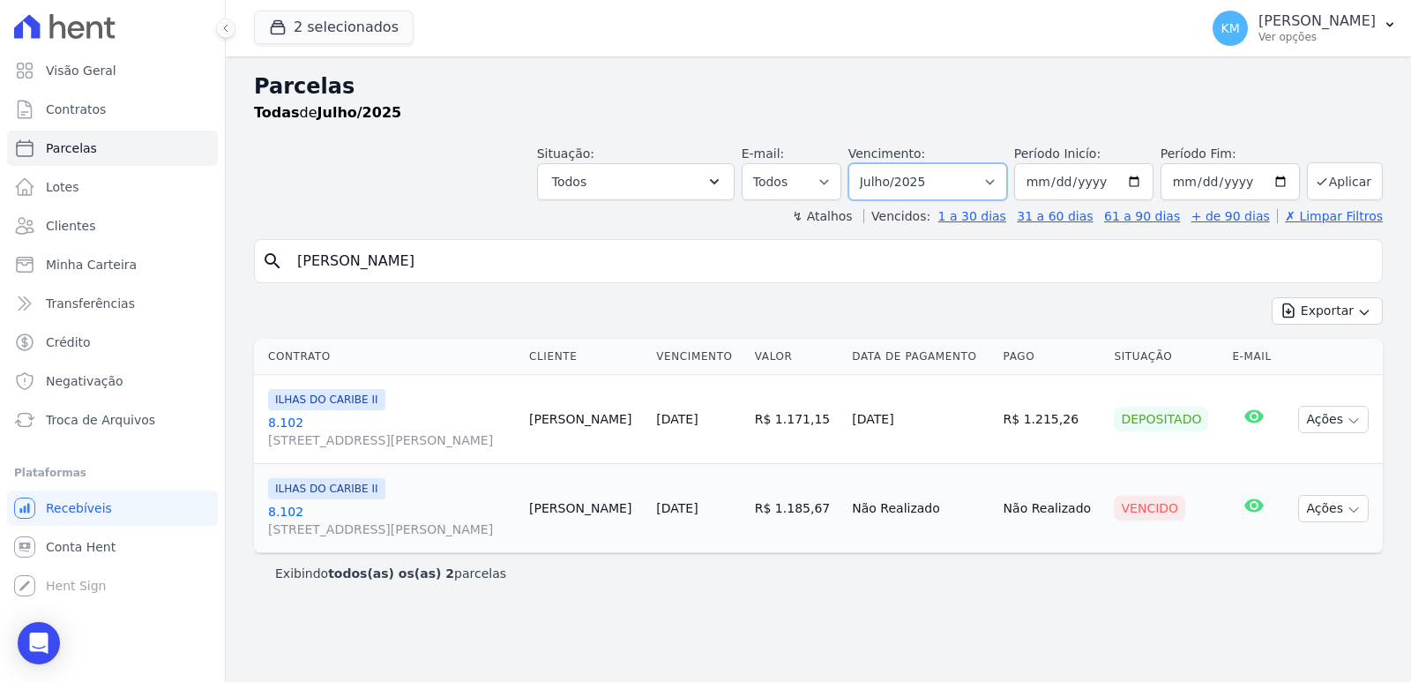
select select "06/2025"
click at [873, 163] on select "Filtrar por período ──────── Todos os meses Agosto/2022 Setembro/2022 Outubro/2…" at bounding box center [927, 181] width 159 height 37
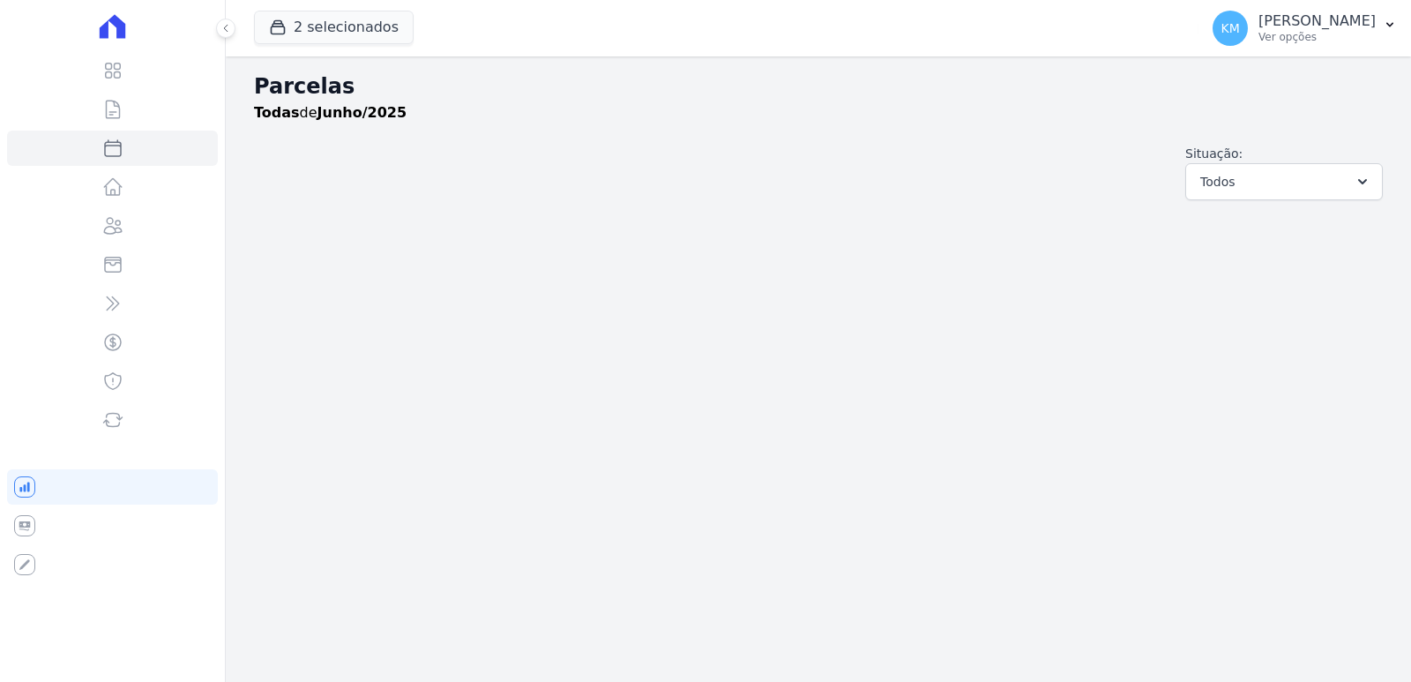
select select
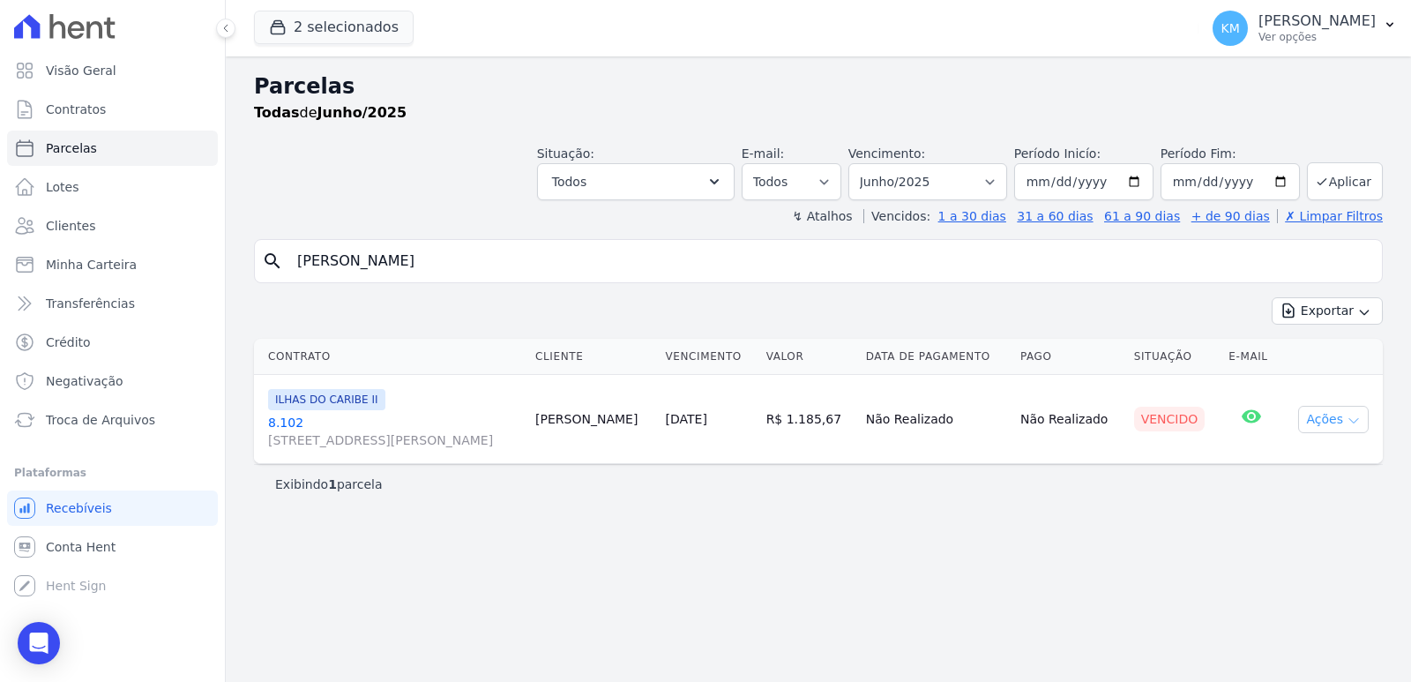
click at [1321, 424] on button "Ações" at bounding box center [1333, 419] width 71 height 27
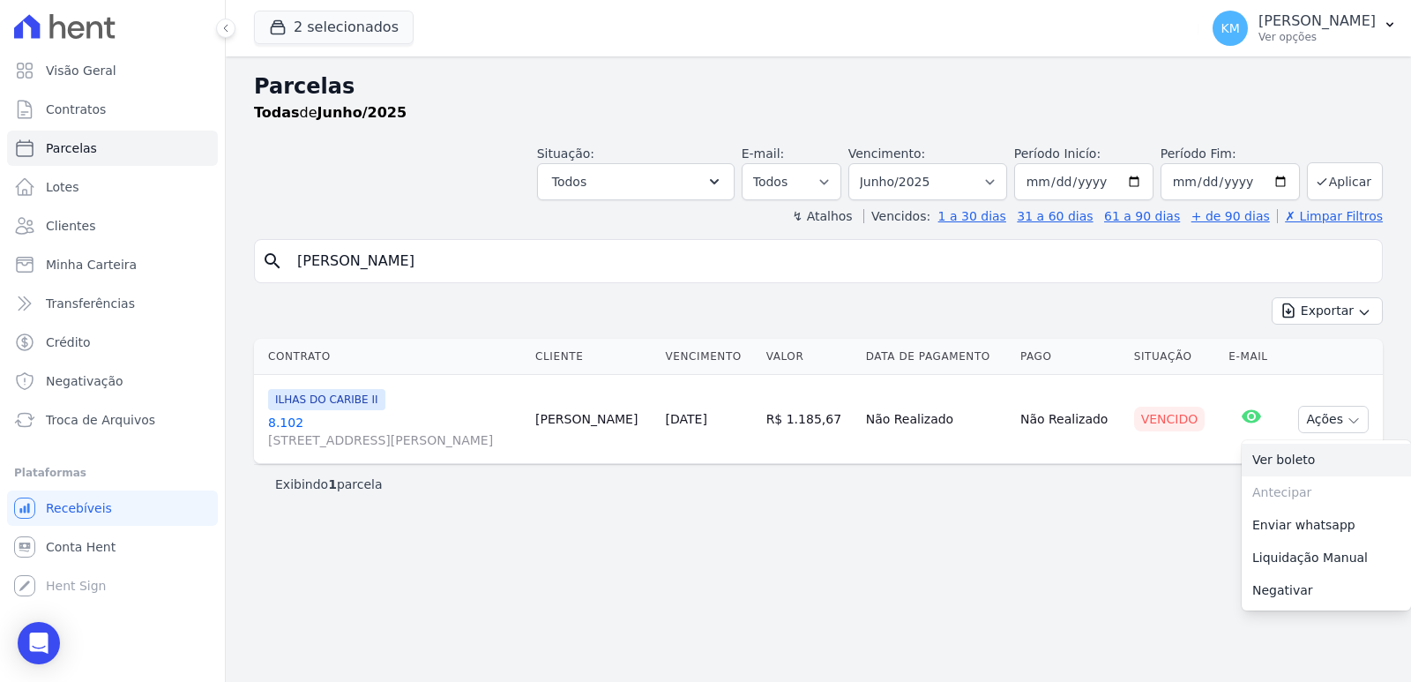
click at [1301, 459] on link "Ver boleto" at bounding box center [1326, 460] width 169 height 33
click at [1043, 522] on div "Parcelas Todas de Junho/2025 Situação: Agendado Em Aberto Pago Processando Canc…" at bounding box center [818, 368] width 1185 height 625
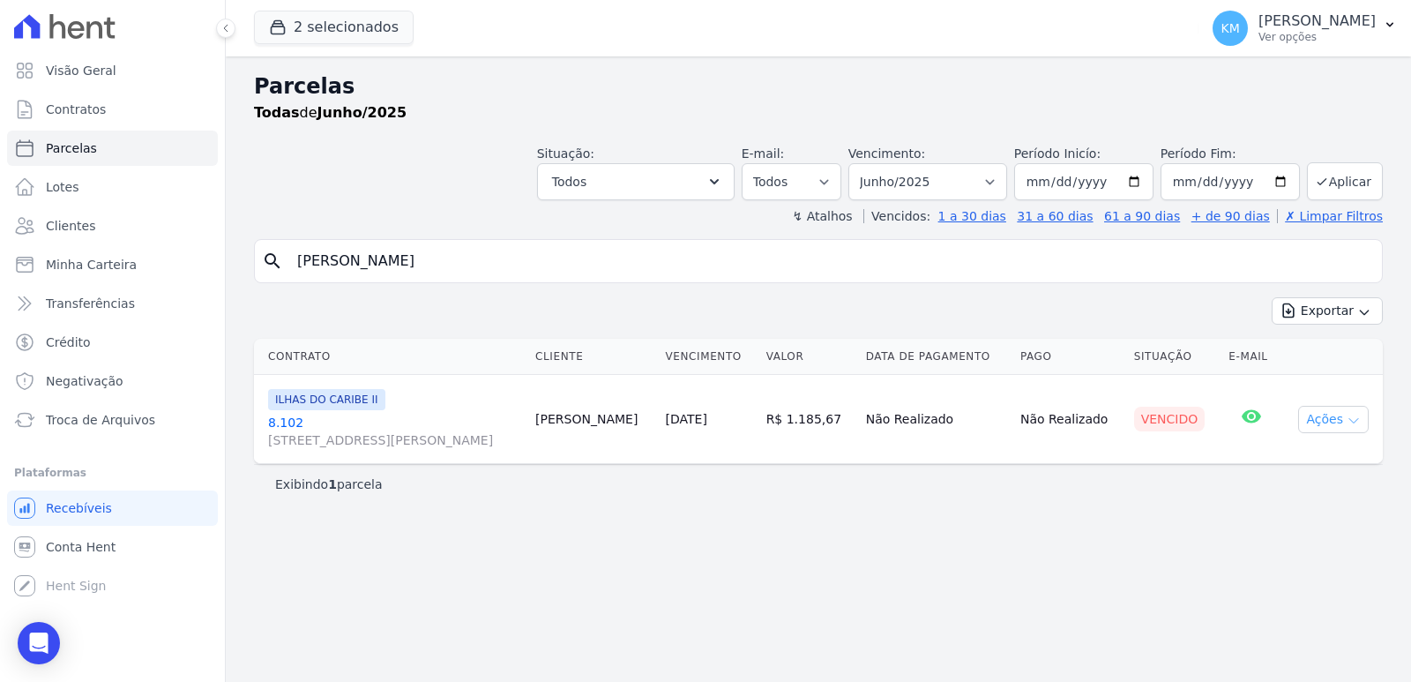
click at [1310, 426] on button "Ações" at bounding box center [1333, 419] width 71 height 27
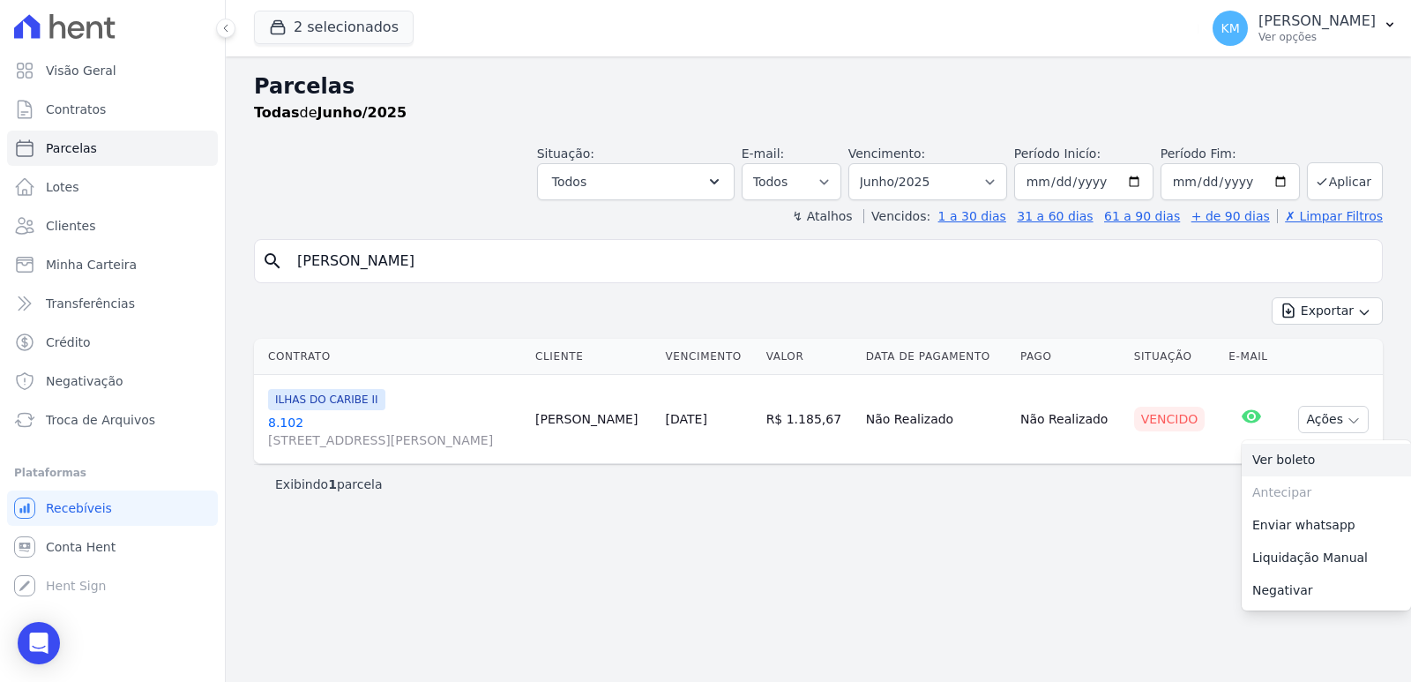
click at [1281, 458] on link "Ver boleto" at bounding box center [1326, 460] width 169 height 33
click at [907, 176] on select "[GEOGRAPHIC_DATA] por período ──────── Todos os meses Agosto/2022 Setembro/2022…" at bounding box center [927, 181] width 159 height 37
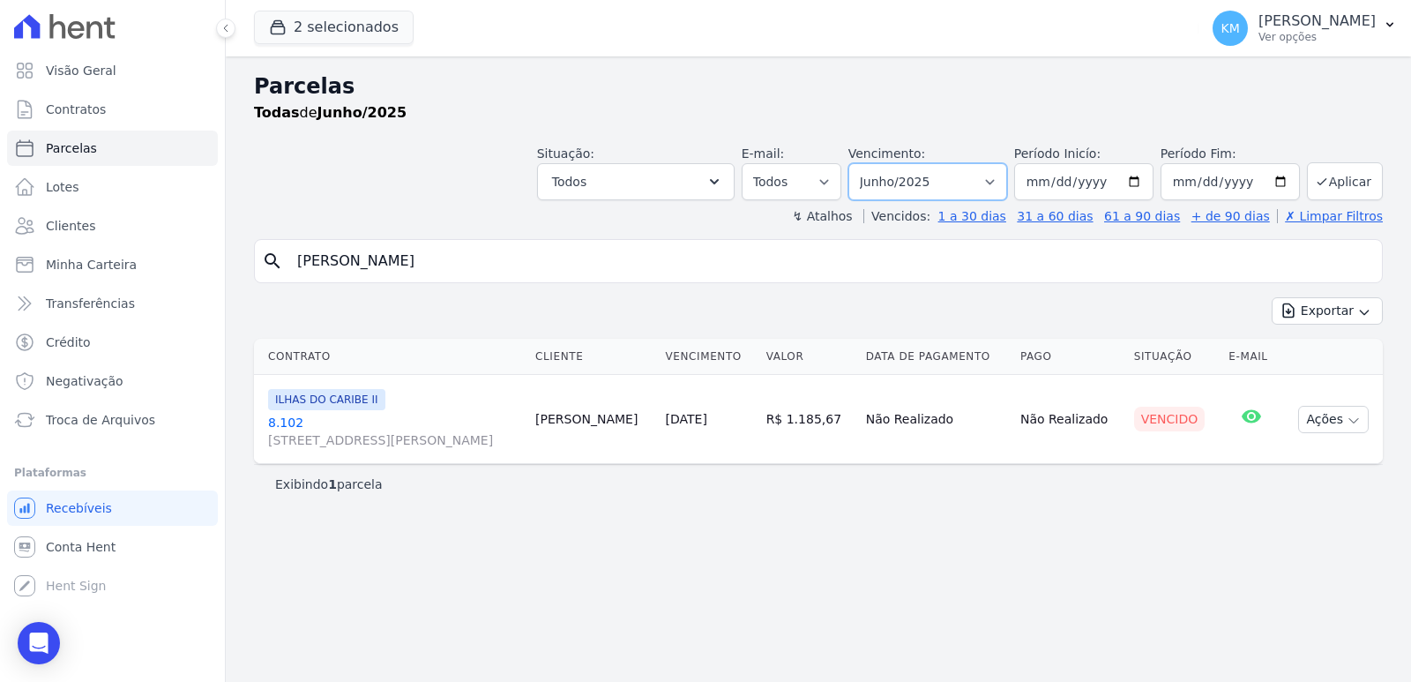
select select "07/2025"
click at [873, 163] on select "[GEOGRAPHIC_DATA] por período ──────── Todos os meses Agosto/2022 Setembro/2022…" at bounding box center [927, 181] width 159 height 37
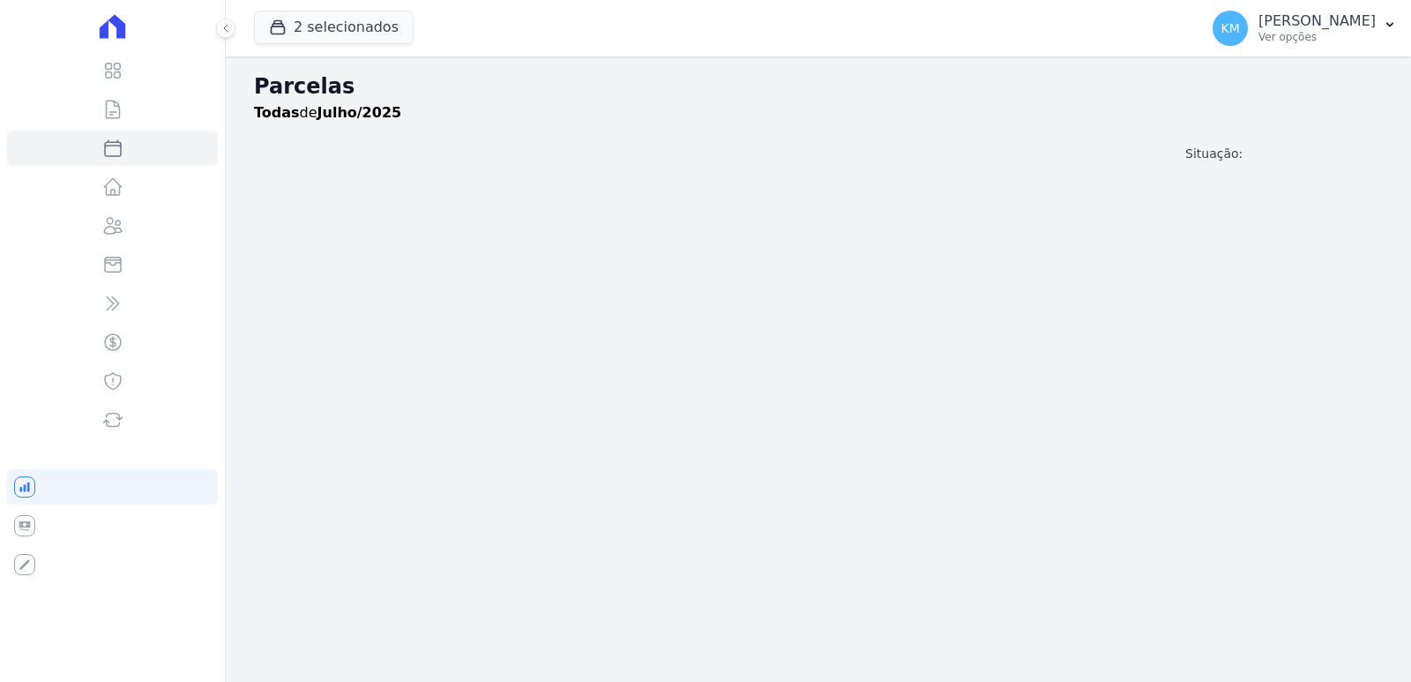
select select
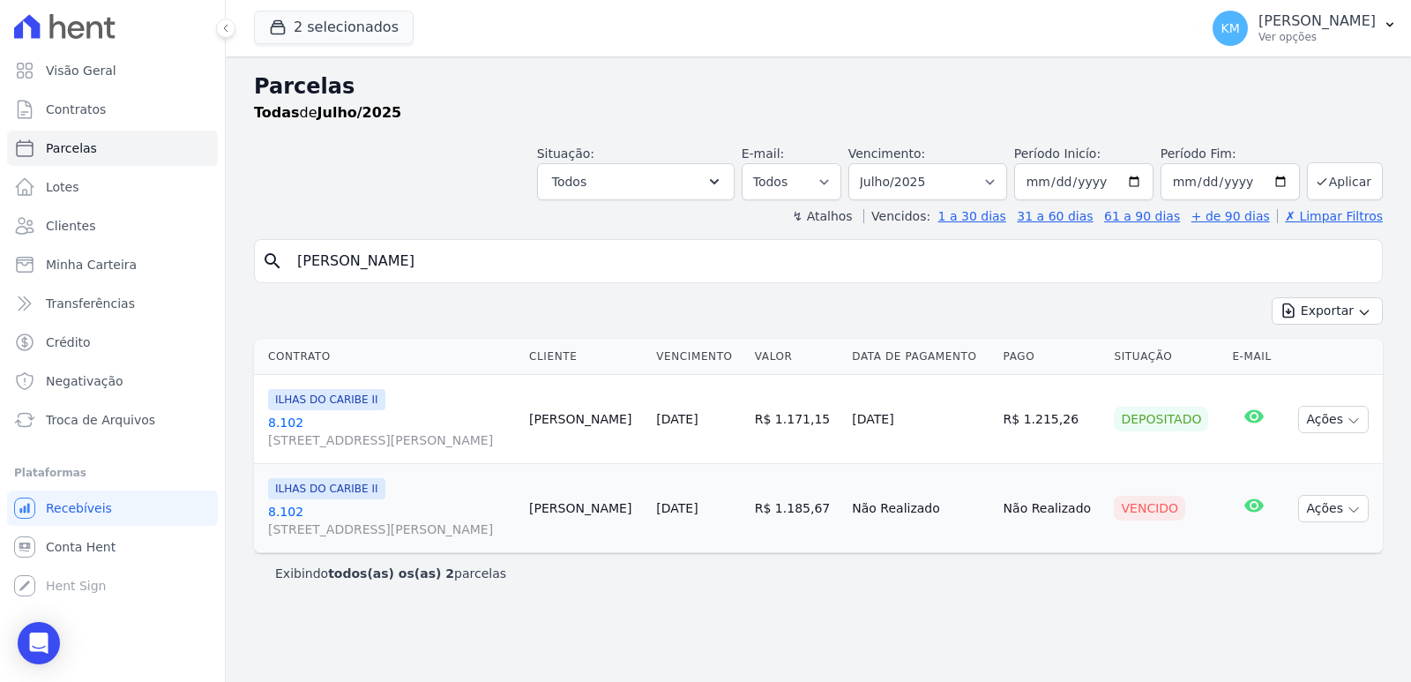
click at [1403, 422] on div "Contrato Cliente Vencimento [GEOGRAPHIC_DATA] Data de Pagamento Pago Situação E…" at bounding box center [818, 446] width 1185 height 228
click at [1342, 510] on button "Ações" at bounding box center [1333, 508] width 71 height 27
click at [1274, 546] on link "Ver boleto" at bounding box center [1326, 549] width 169 height 33
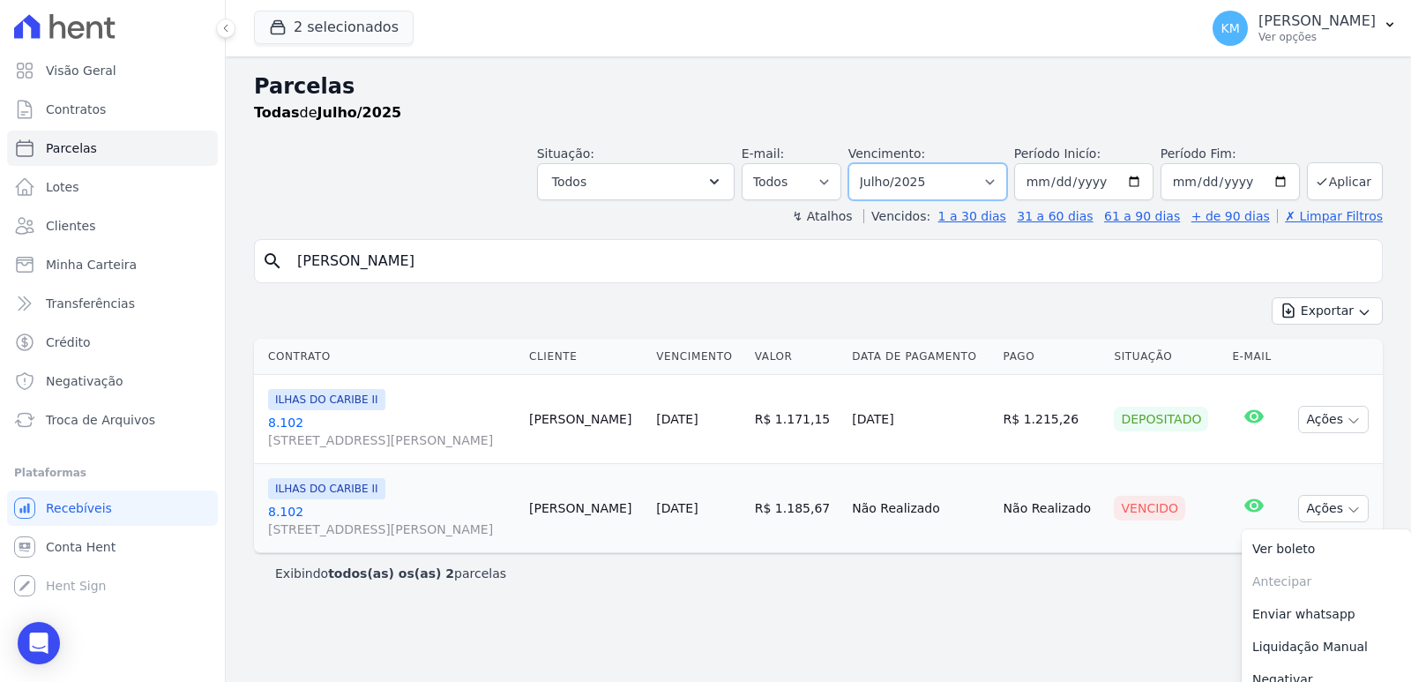
click at [913, 185] on select "Filtrar por período ──────── Todos os meses Agosto/2022 Setembro/2022 Outubro/2…" at bounding box center [927, 181] width 159 height 37
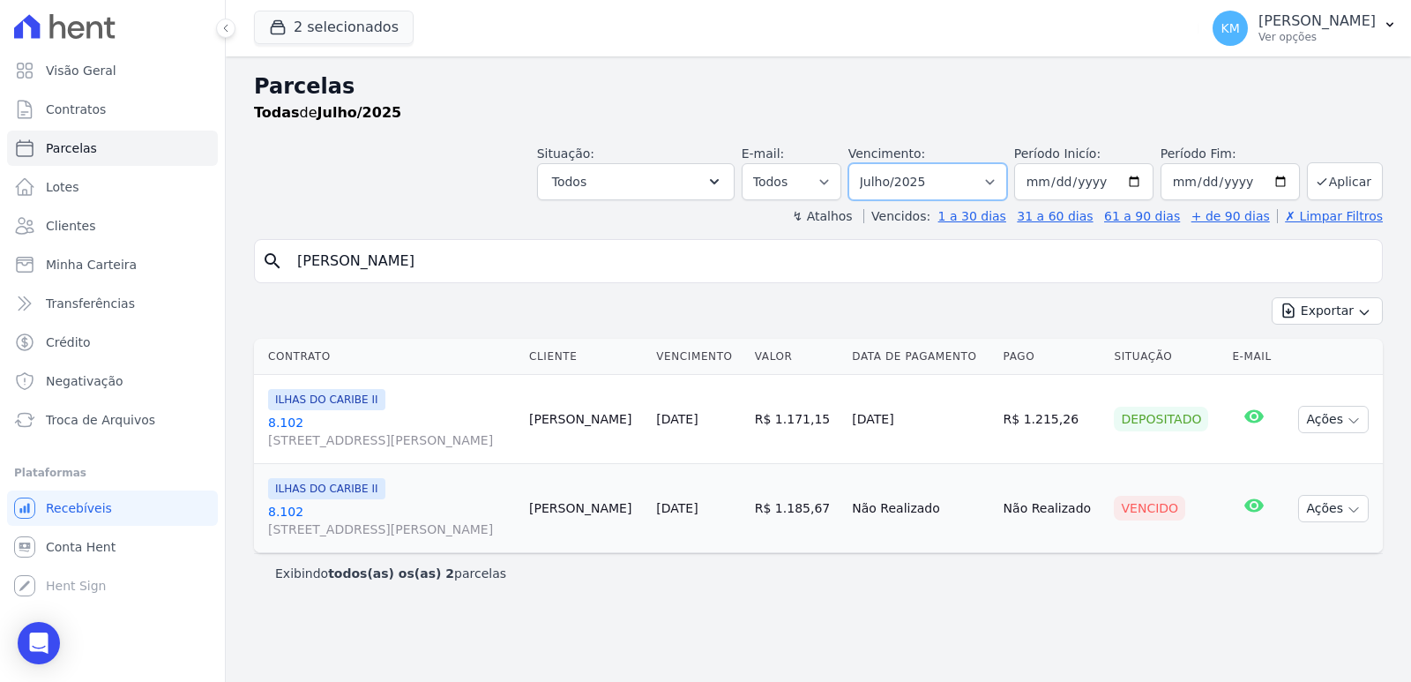
select select "08/2025"
click at [873, 163] on select "Filtrar por período ──────── Todos os meses Agosto/2022 Setembro/2022 Outubro/2…" at bounding box center [927, 181] width 159 height 37
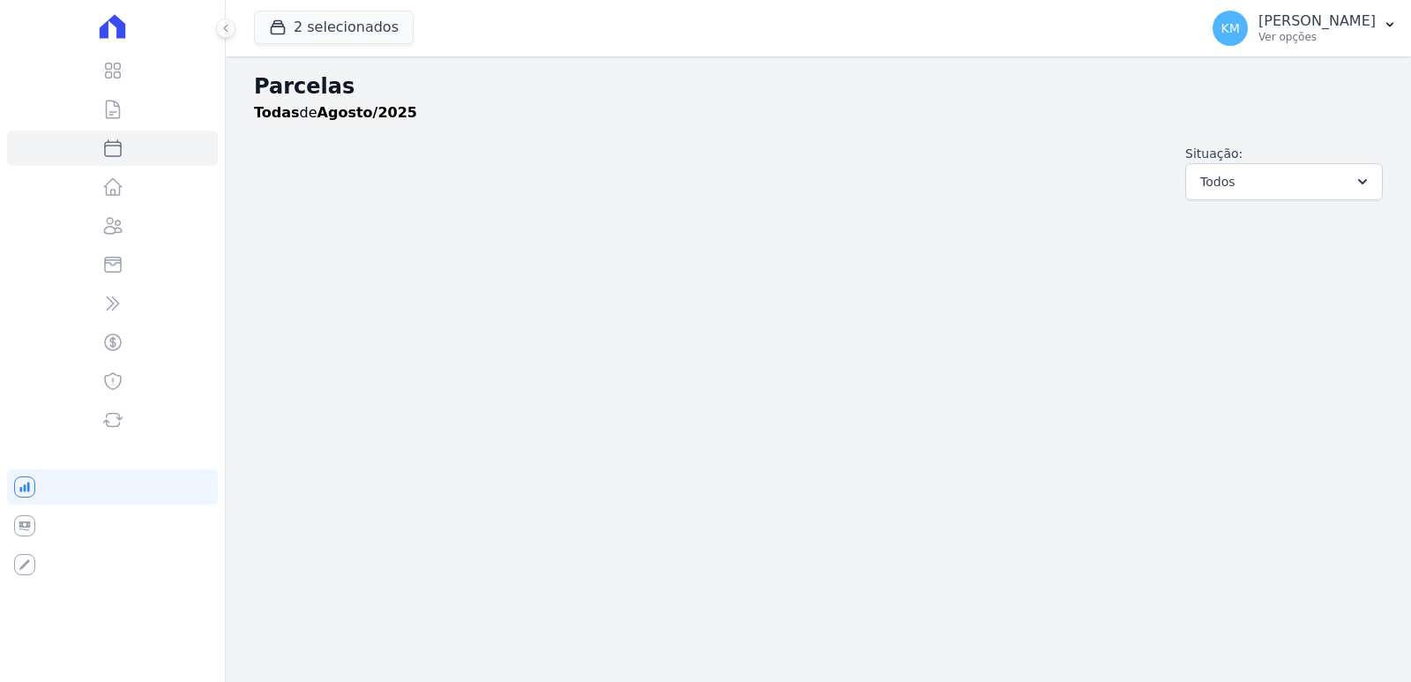
select select
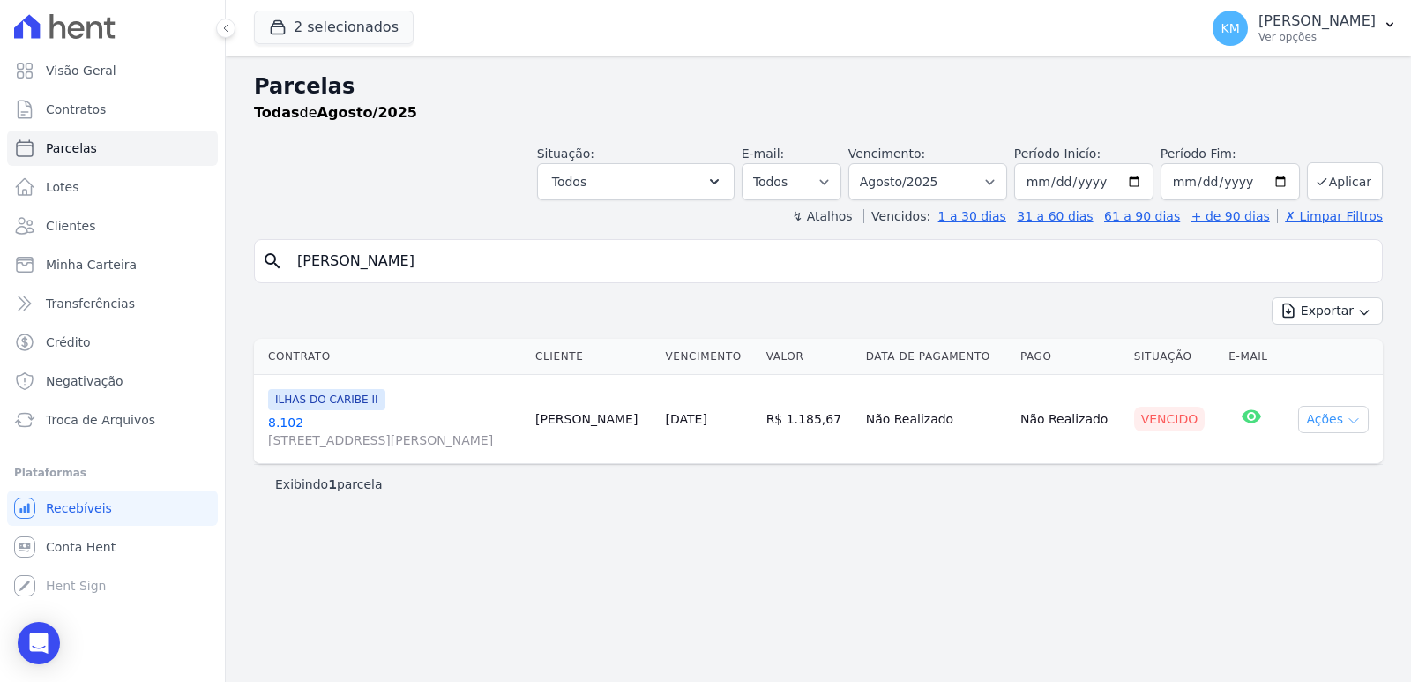
click at [1343, 426] on button "Ações" at bounding box center [1333, 419] width 71 height 27
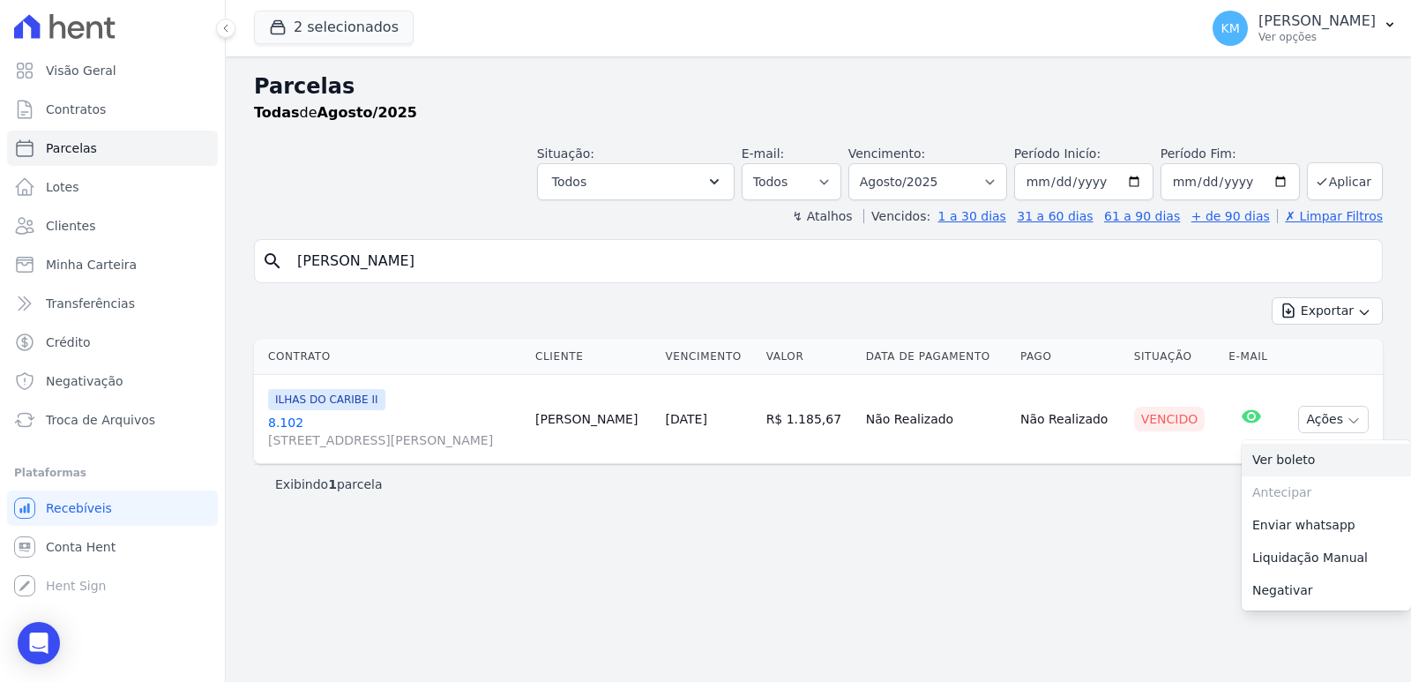
click at [1289, 454] on link "Ver boleto" at bounding box center [1326, 460] width 169 height 33
click at [1294, 463] on link "Ver boleto" at bounding box center [1326, 460] width 169 height 33
